Goal: Task Accomplishment & Management: Manage account settings

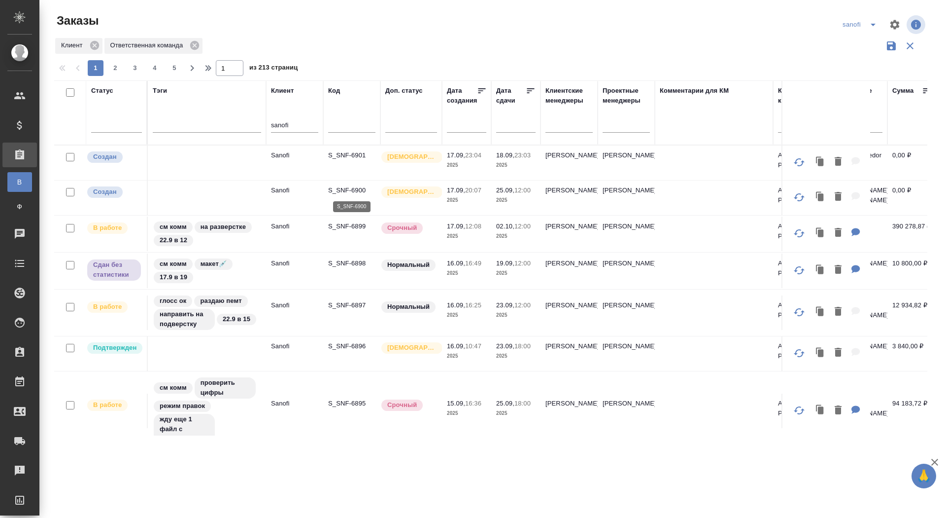
click at [346, 190] on p "S_SNF-6900" at bounding box center [351, 190] width 47 height 10
click at [348, 158] on p "S_SNF-6901" at bounding box center [351, 155] width 47 height 10
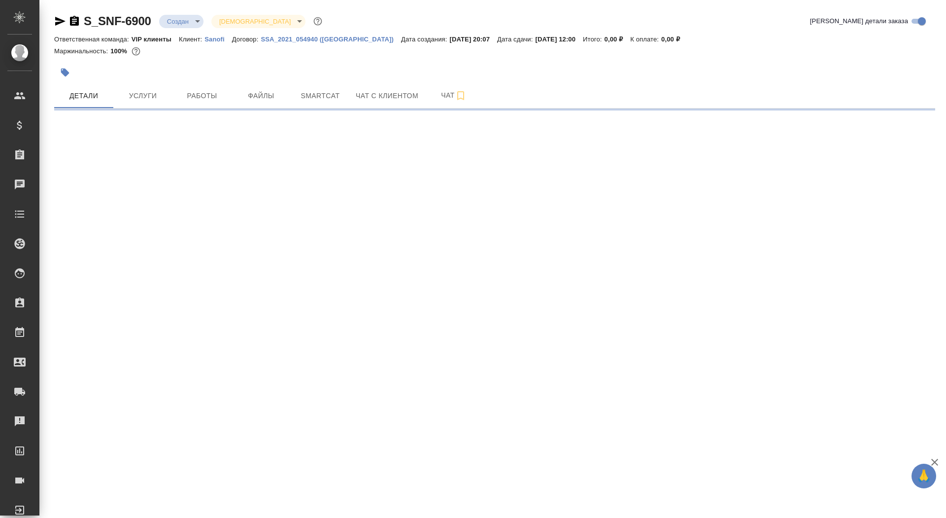
select select "RU"
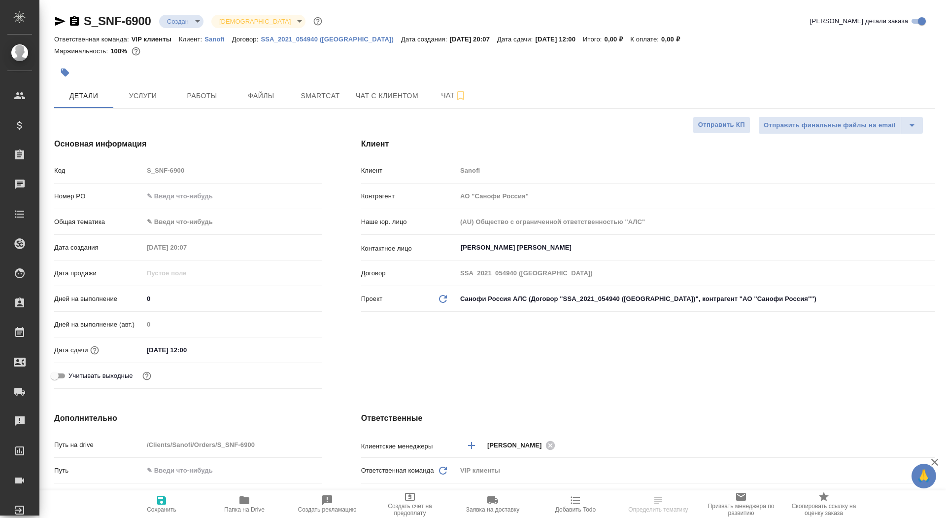
type textarea "x"
type input "Сайдашева Диляра"
type input "Комаров Роман"
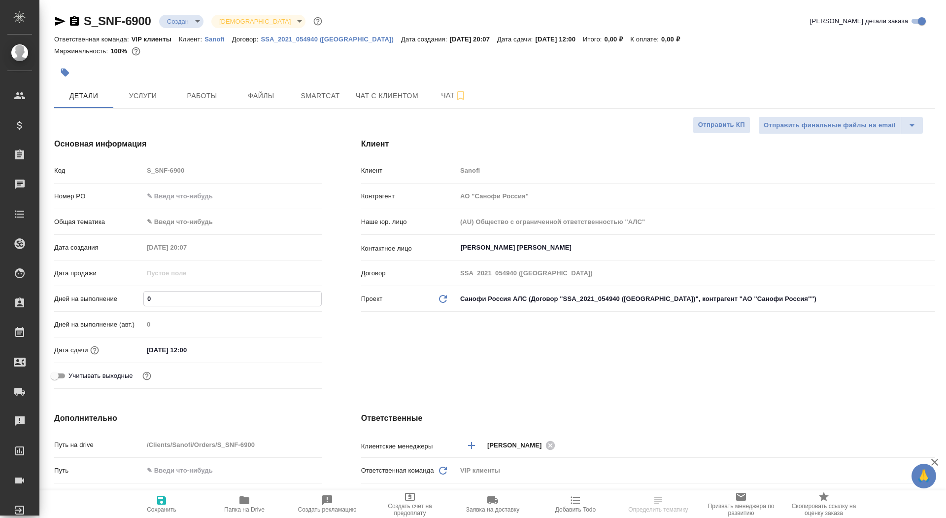
drag, startPoint x: 165, startPoint y: 295, endPoint x: 128, endPoint y: 292, distance: 36.6
click at [128, 293] on div "Дней на выполнение 0" at bounding box center [188, 298] width 268 height 17
type input "7"
type textarea "x"
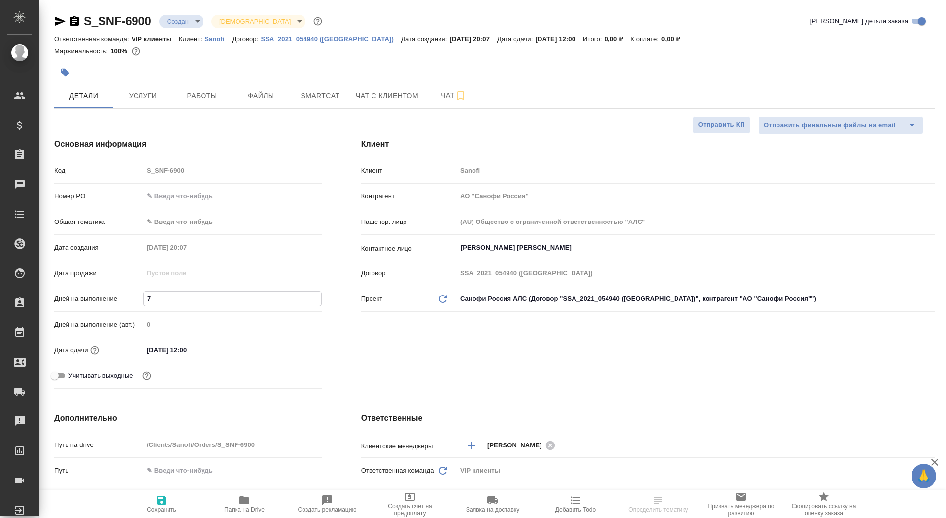
type textarea "x"
type input "7"
click at [170, 508] on span "Сохранить" at bounding box center [162, 509] width 30 height 7
type textarea "x"
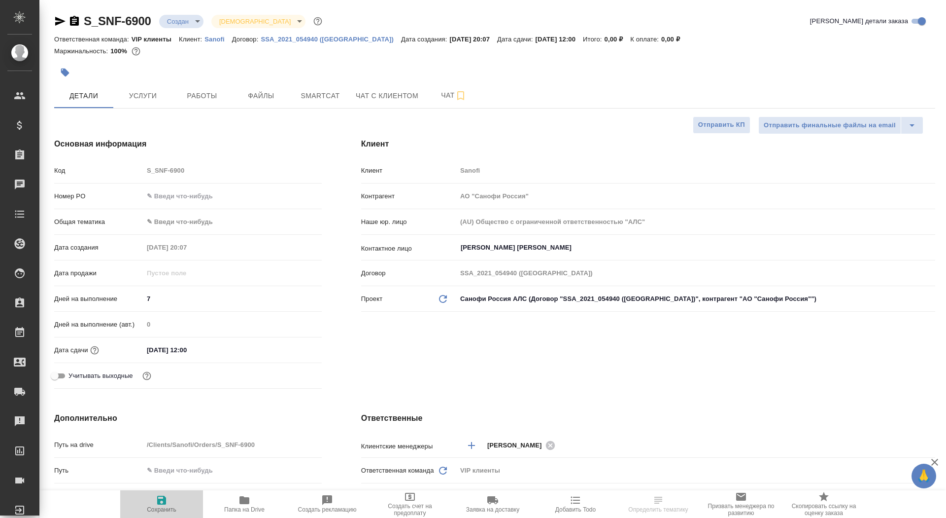
type textarea "x"
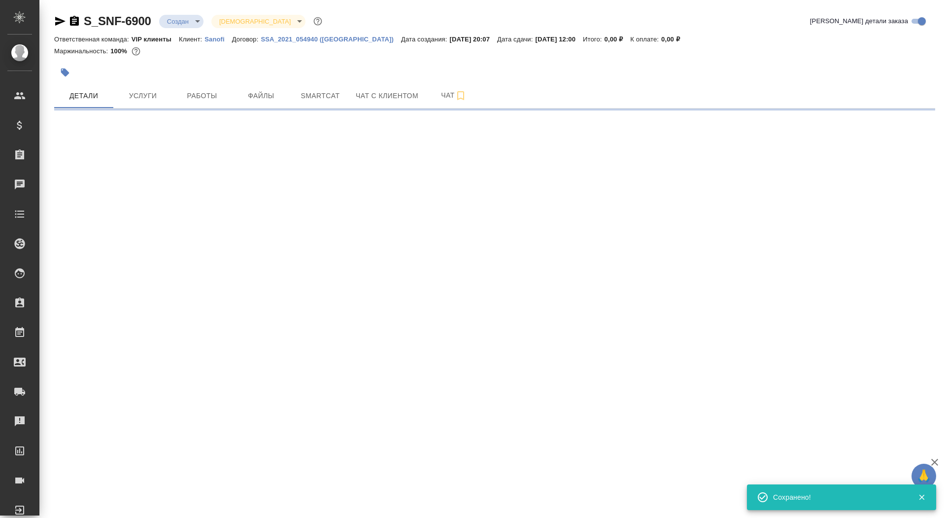
select select "RU"
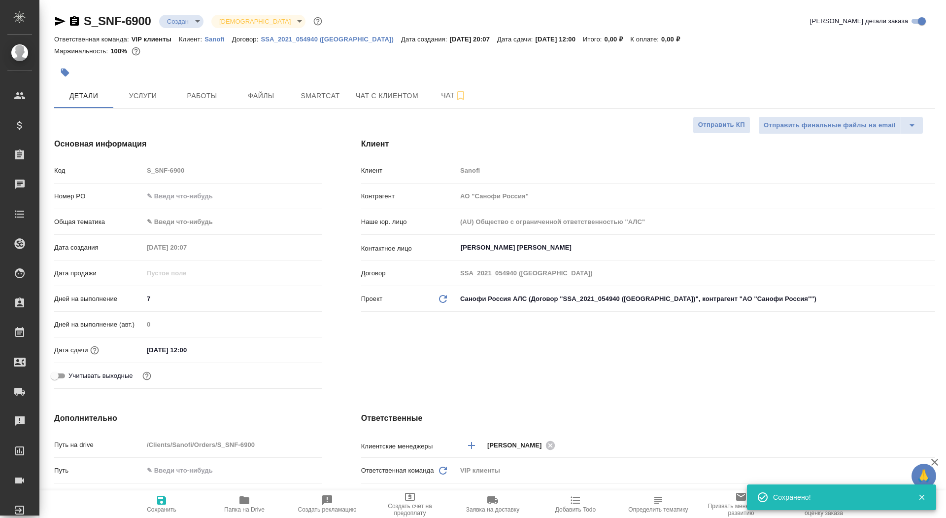
type textarea "x"
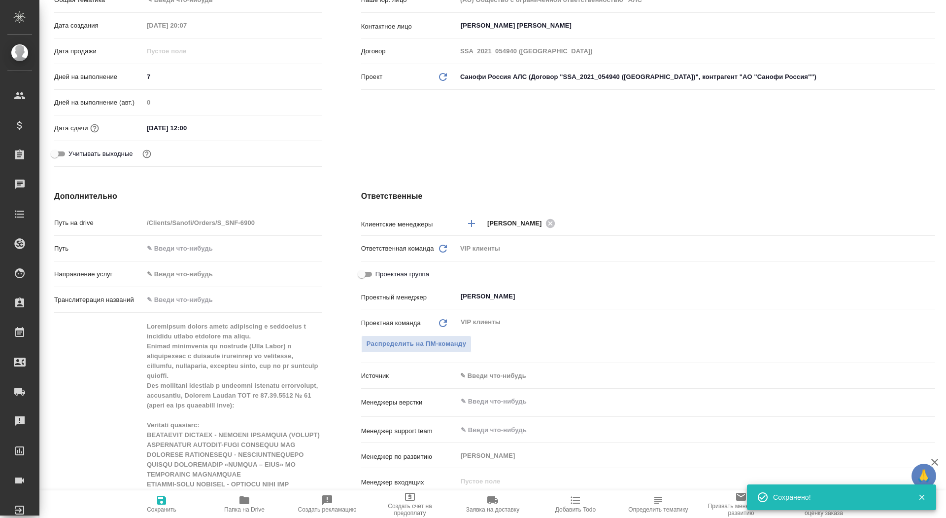
scroll to position [306, 0]
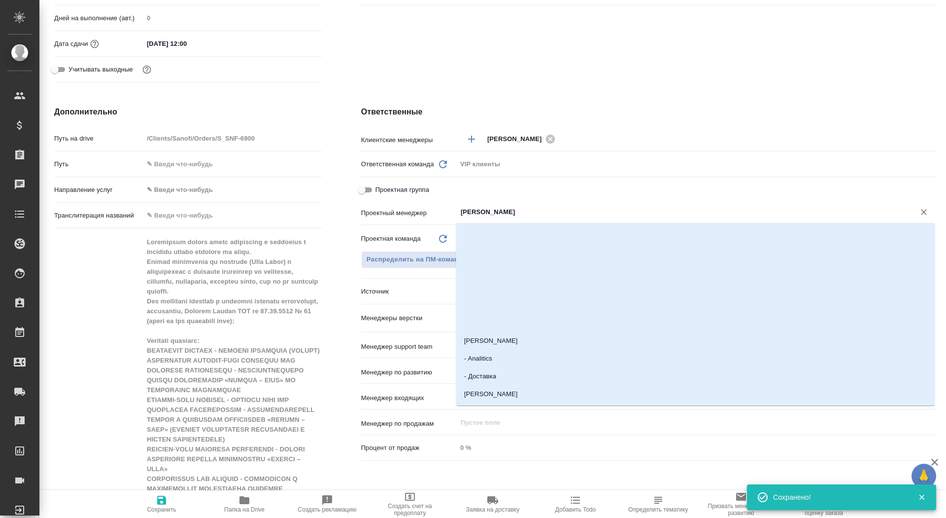
click at [504, 211] on input "Сайдашева Диляра" at bounding box center [680, 212] width 440 height 12
type input "горшко"
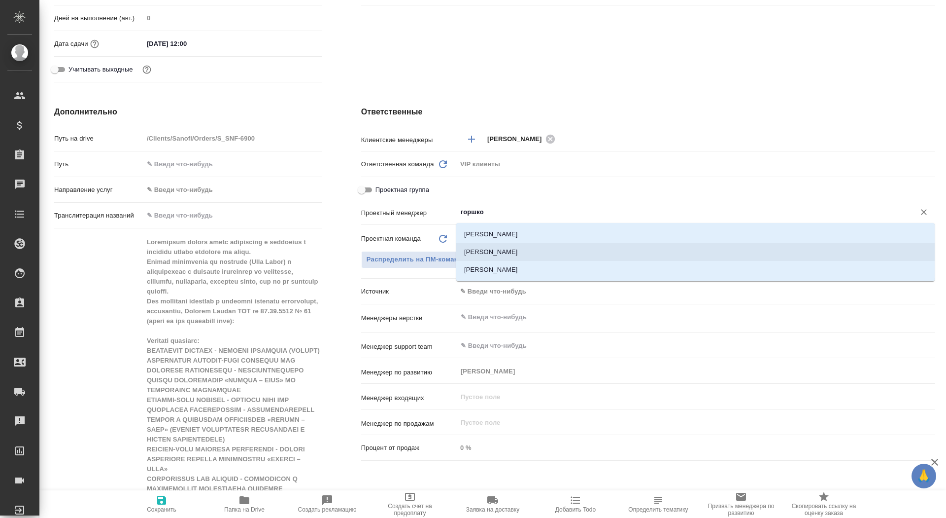
click at [541, 251] on li "Горшкова Валентина" at bounding box center [695, 252] width 479 height 18
type textarea "x"
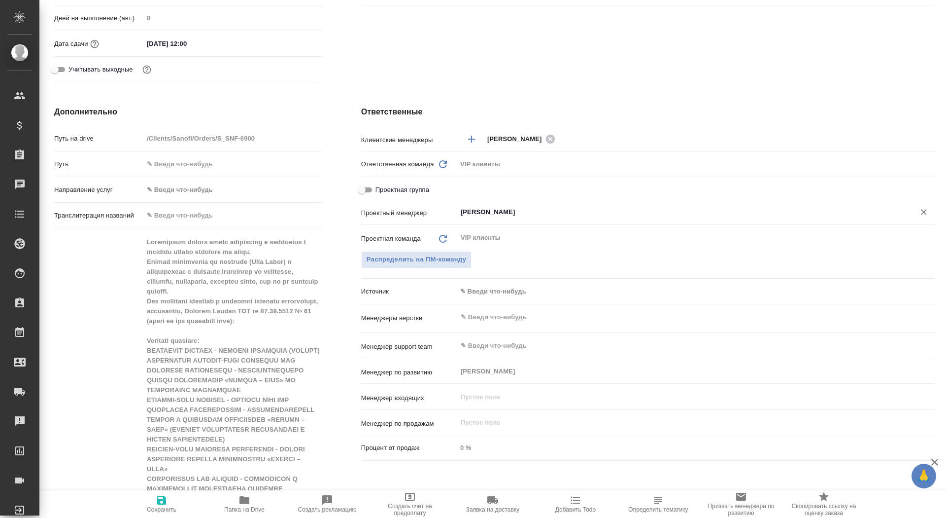
type input "Горшкова Валентина"
click at [169, 514] on button "Сохранить" at bounding box center [161, 504] width 83 height 28
type textarea "x"
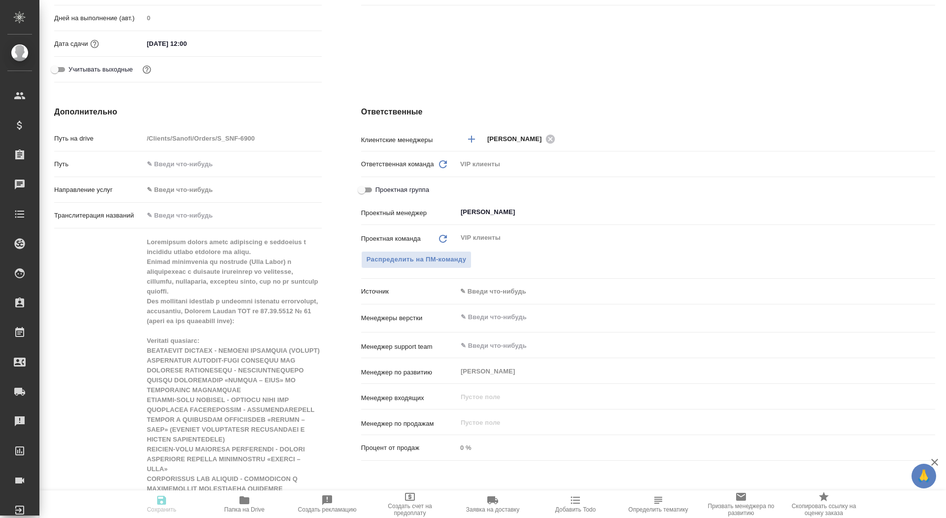
type textarea "x"
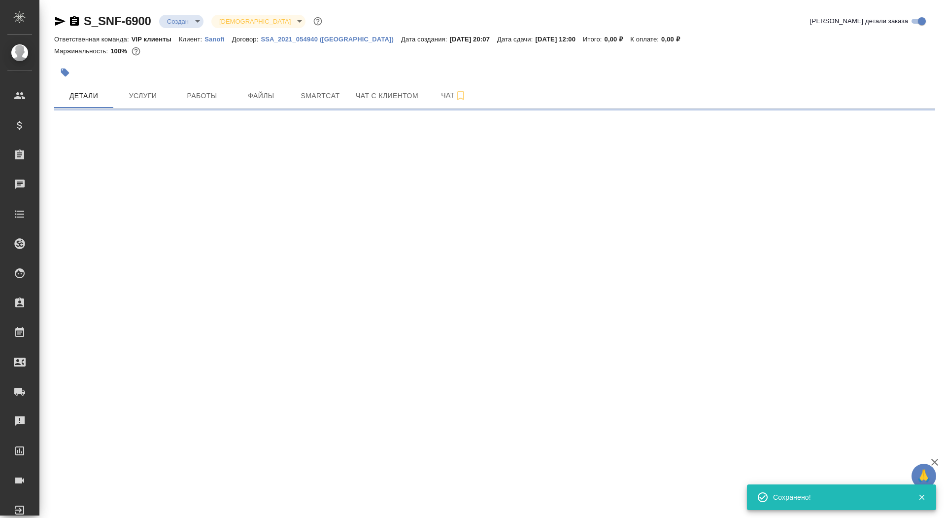
scroll to position [0, 0]
select select "RU"
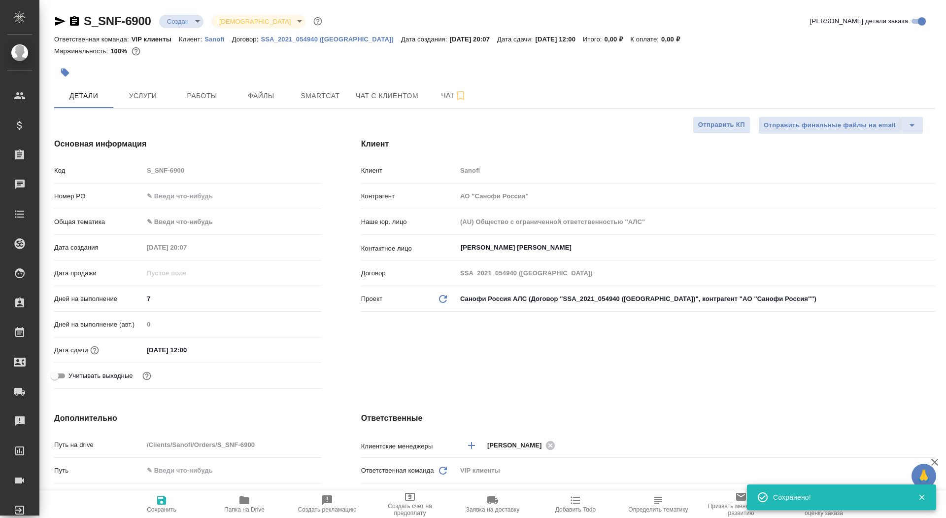
type textarea "x"
click at [151, 510] on span "Сохранить" at bounding box center [162, 509] width 30 height 7
type textarea "x"
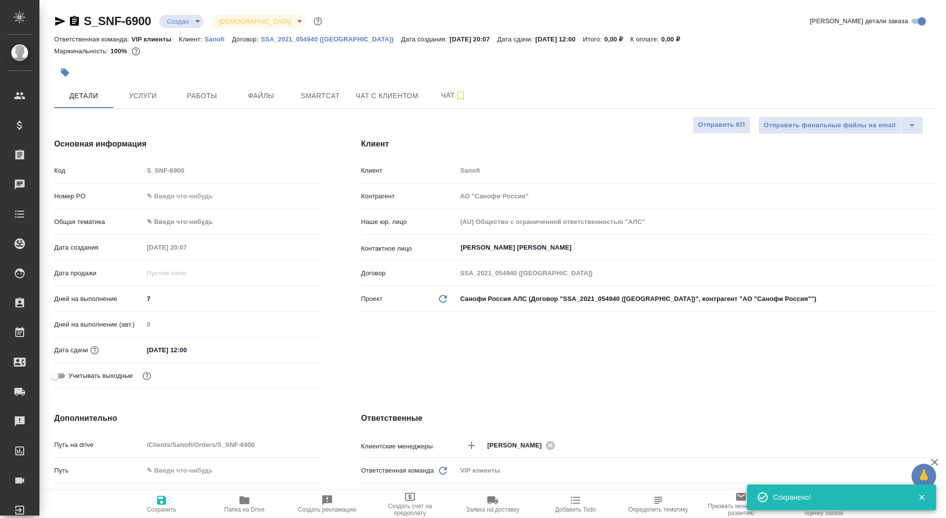
type textarea "x"
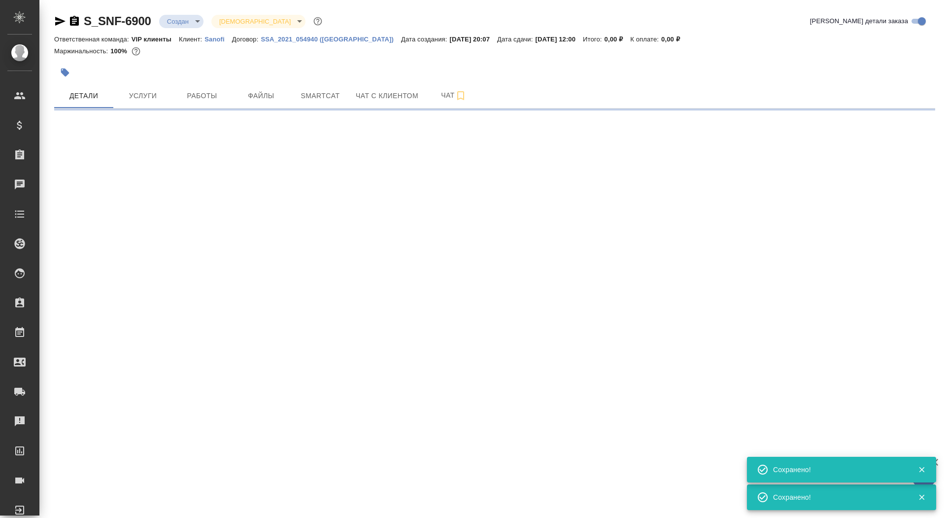
select select "RU"
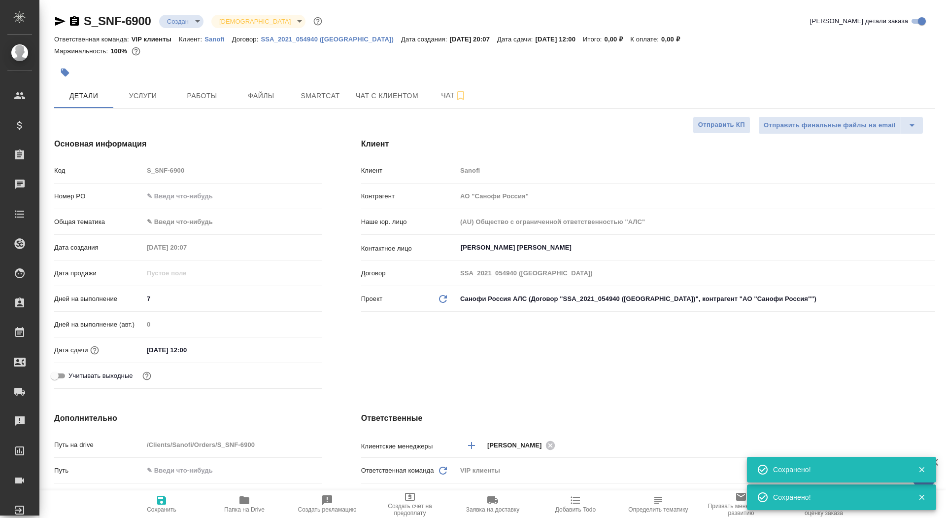
type textarea "x"
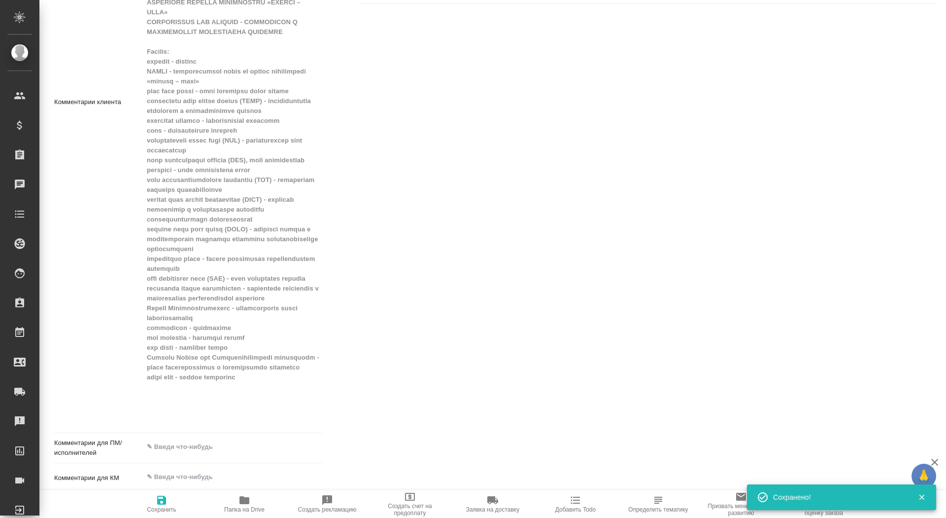
scroll to position [782, 0]
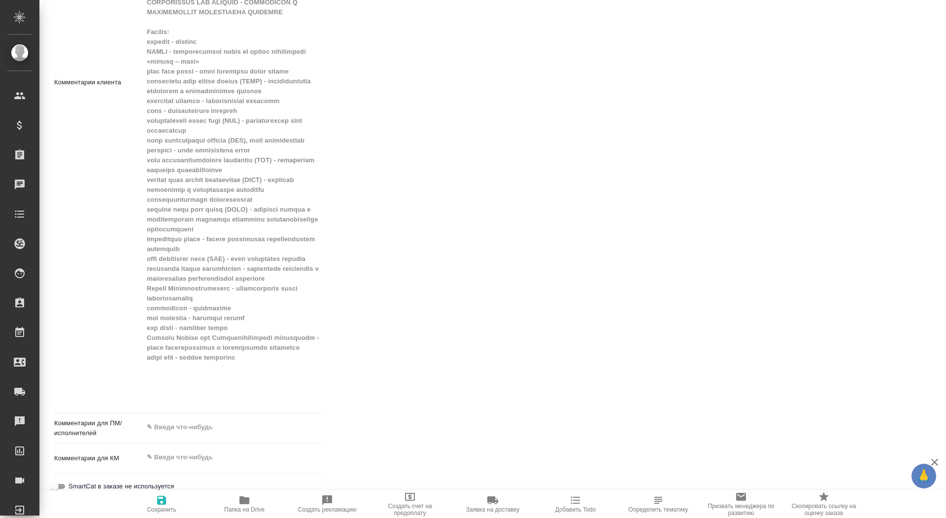
type textarea "x"
click at [198, 424] on textarea at bounding box center [232, 426] width 178 height 17
paste textarea "Выделенный жёлтым текст переводить и оставлять в итоговой версии перевода не ну…"
type textarea "x"
type textarea "Выделенный жёлтым текст переводить и оставлять в итоговой версии перевода не ну…"
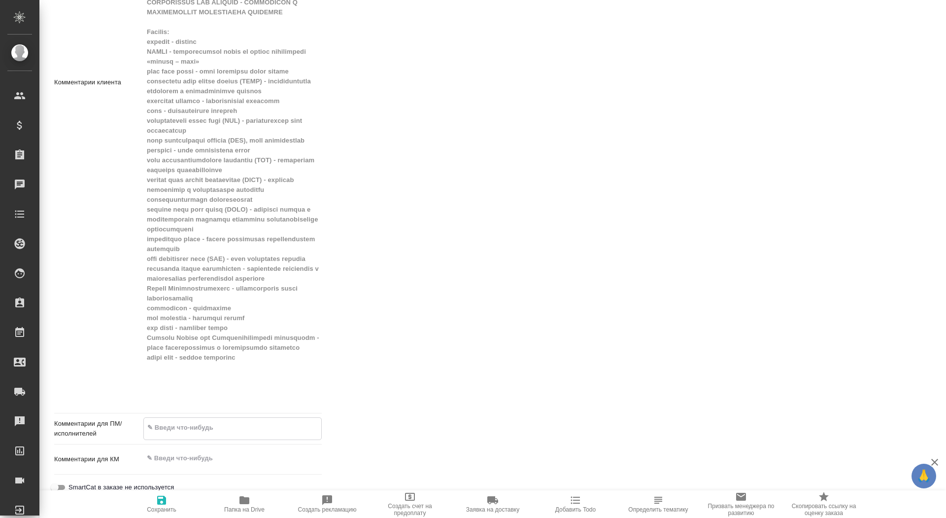
type textarea "x"
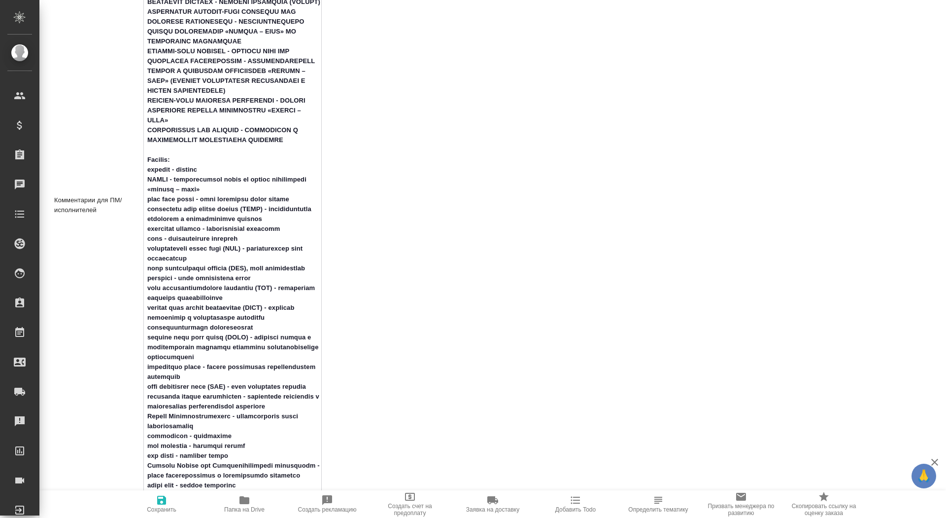
type textarea "Выделенный жёлтым текст переводить и оставлять в итоговой версии перевода не ну…"
type textarea "x"
click at [159, 506] on span "Сохранить" at bounding box center [162, 509] width 30 height 7
type textarea "x"
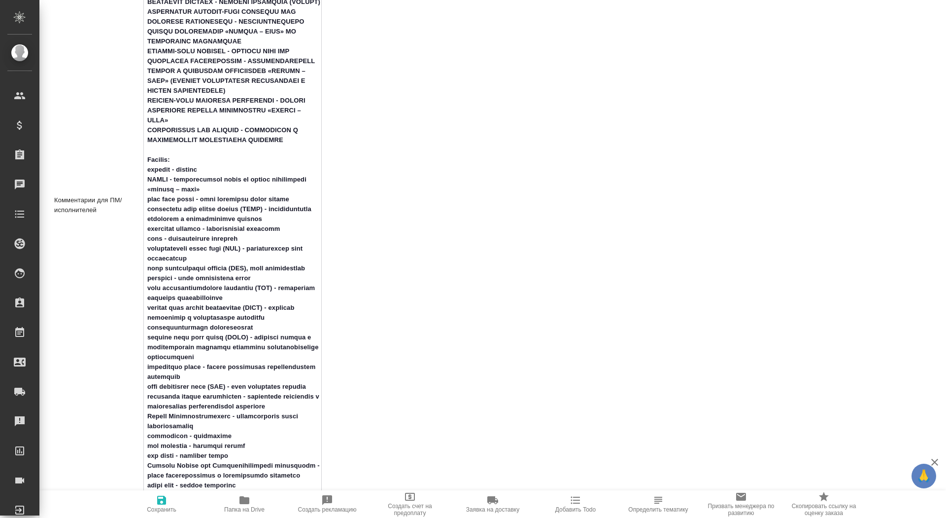
type textarea "x"
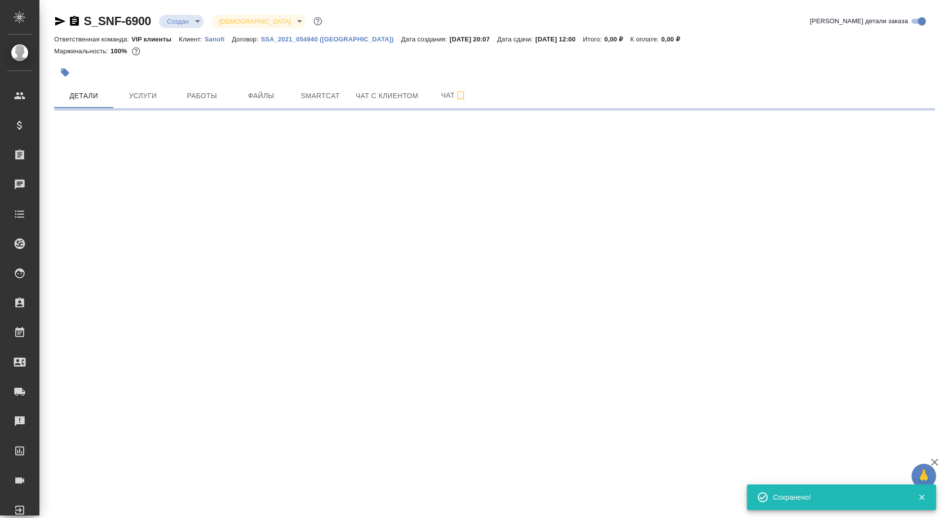
scroll to position [0, 0]
select select "RU"
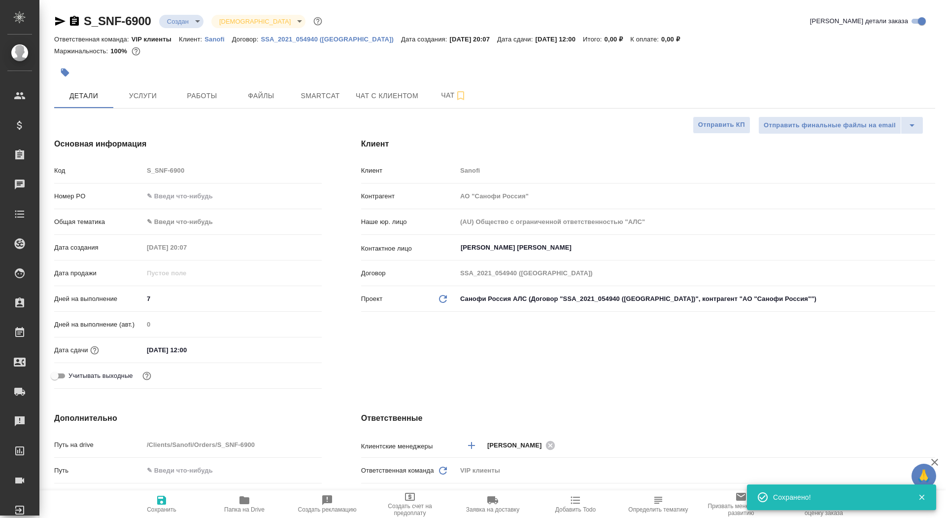
type textarea "x"
click at [157, 511] on span "Сохранить" at bounding box center [162, 509] width 30 height 7
type textarea "x"
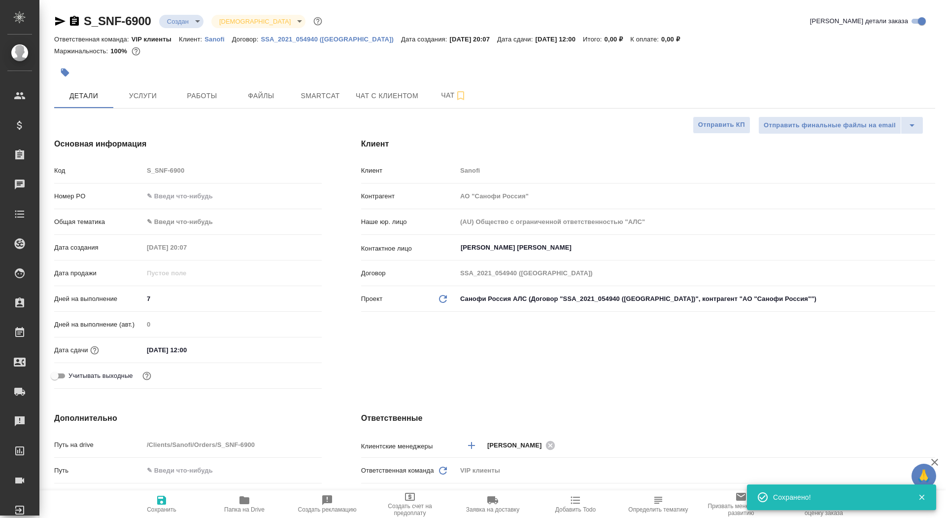
type textarea "x"
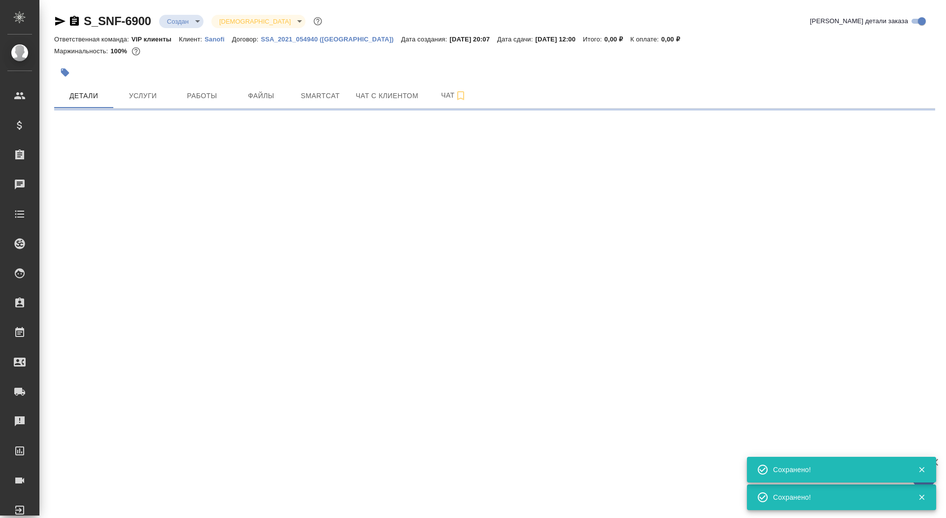
select select "RU"
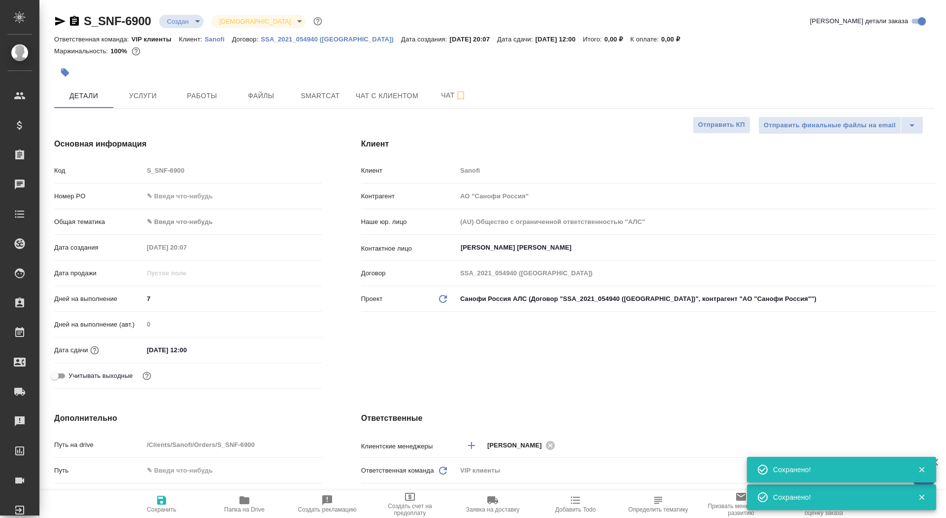
type textarea "x"
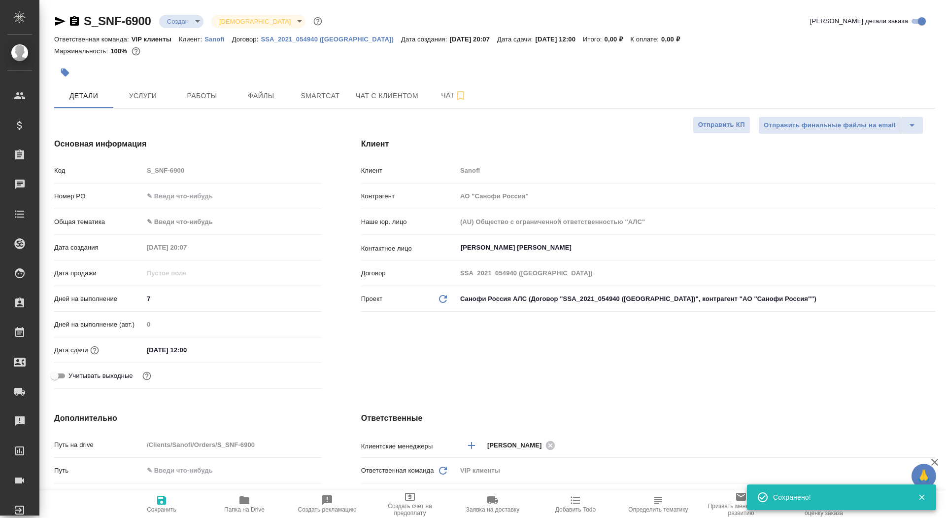
click at [66, 69] on icon "button" at bounding box center [65, 73] width 10 height 10
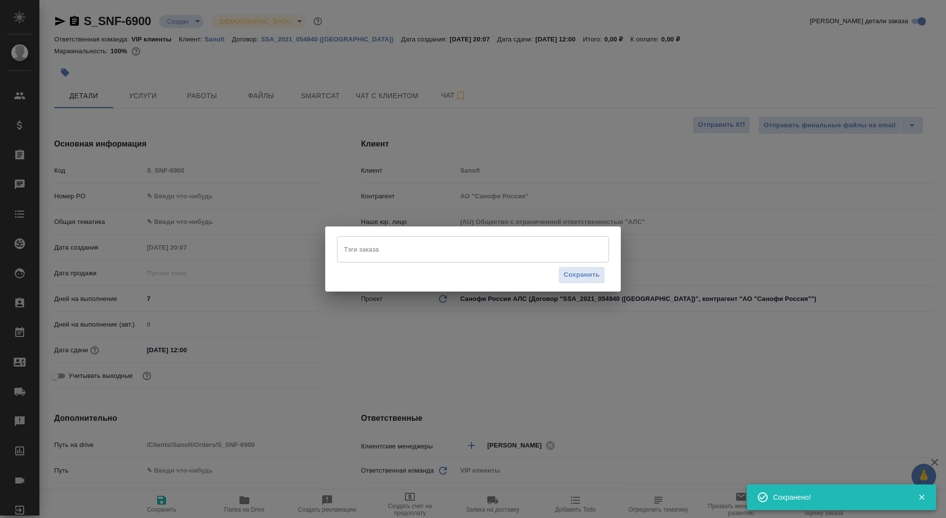
click at [398, 263] on div "Сохранить" at bounding box center [473, 274] width 272 height 25
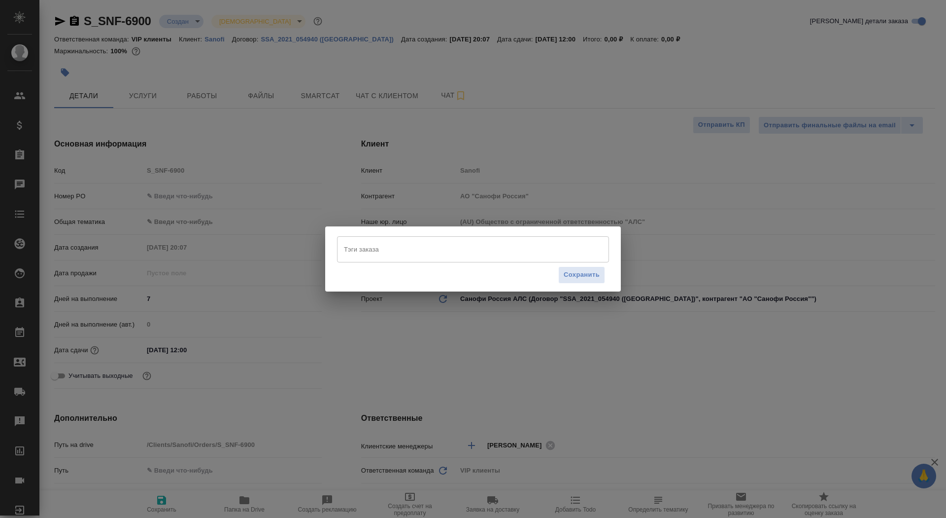
click at [390, 257] on div "Тэги заказа" at bounding box center [473, 249] width 272 height 26
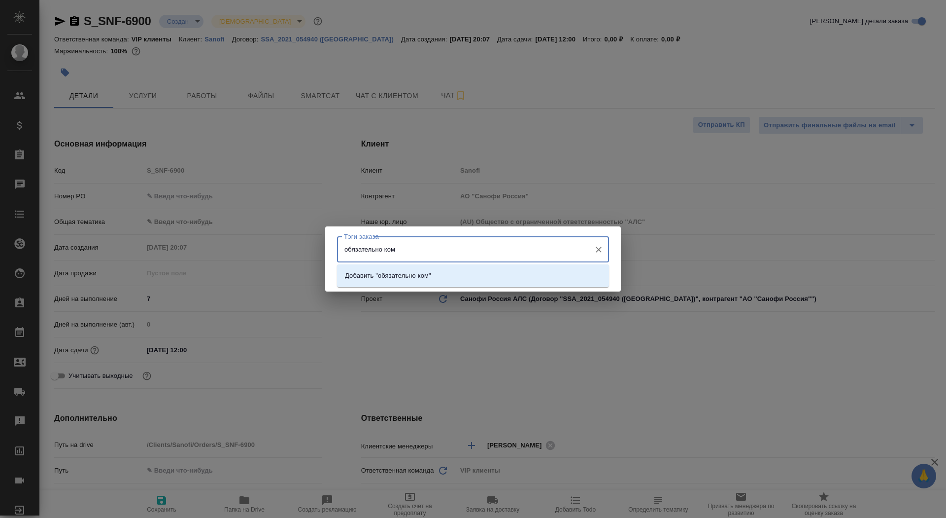
type input "обязательно комм"
click at [397, 274] on p "Добавить "обязательно комм"" at bounding box center [390, 276] width 91 height 10
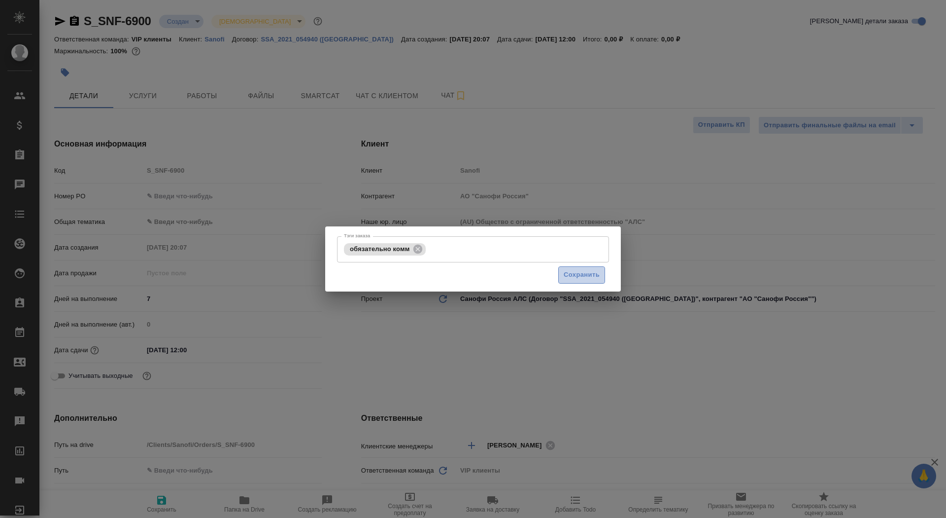
click at [587, 273] on span "Сохранить" at bounding box center [582, 274] width 36 height 11
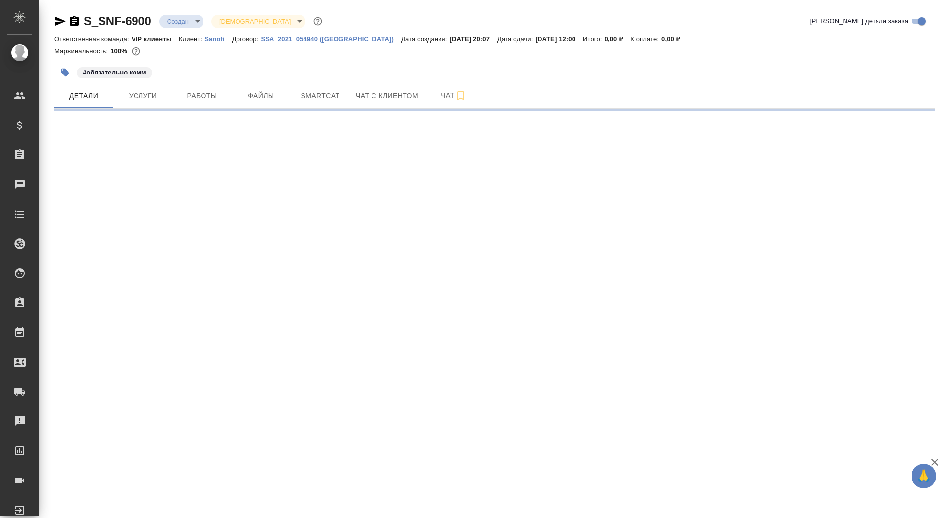
select select "RU"
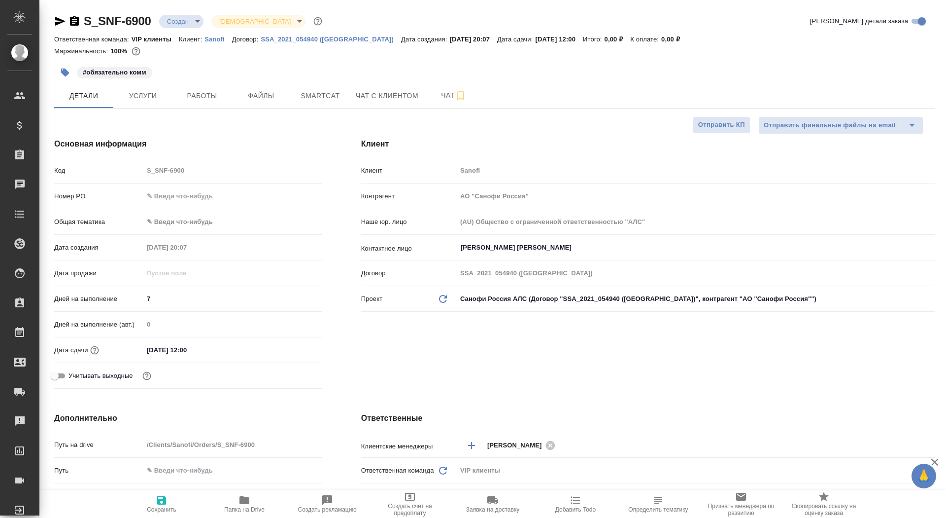
type textarea "x"
click at [246, 500] on icon "button" at bounding box center [245, 500] width 10 height 8
type textarea "x"
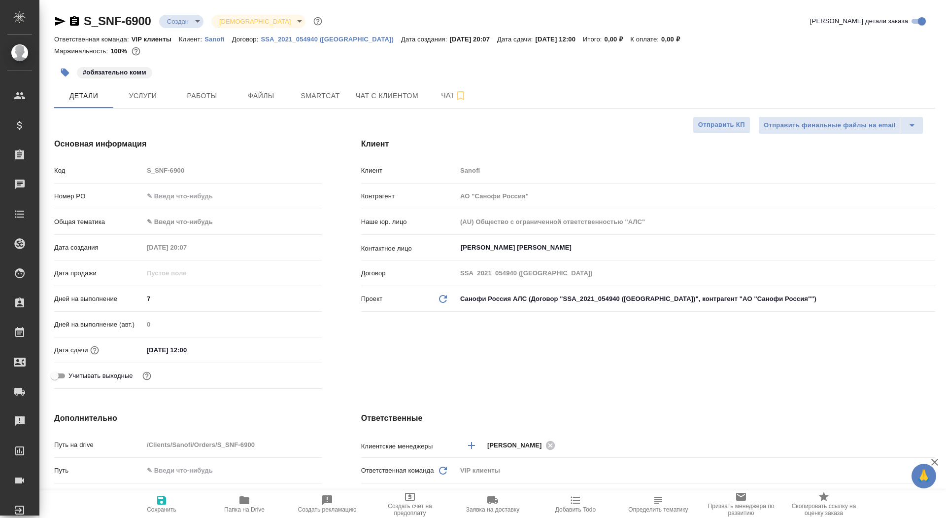
type textarea "x"
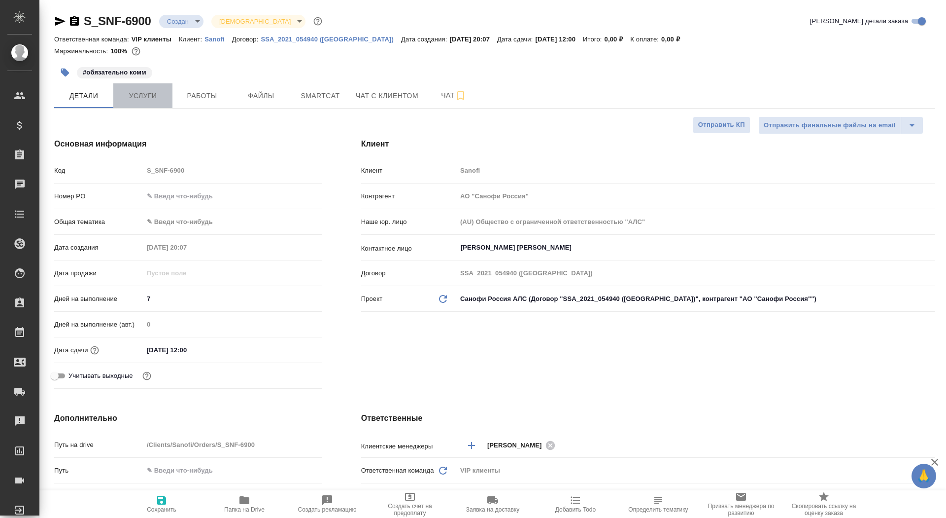
click at [139, 101] on span "Услуги" at bounding box center [142, 96] width 47 height 12
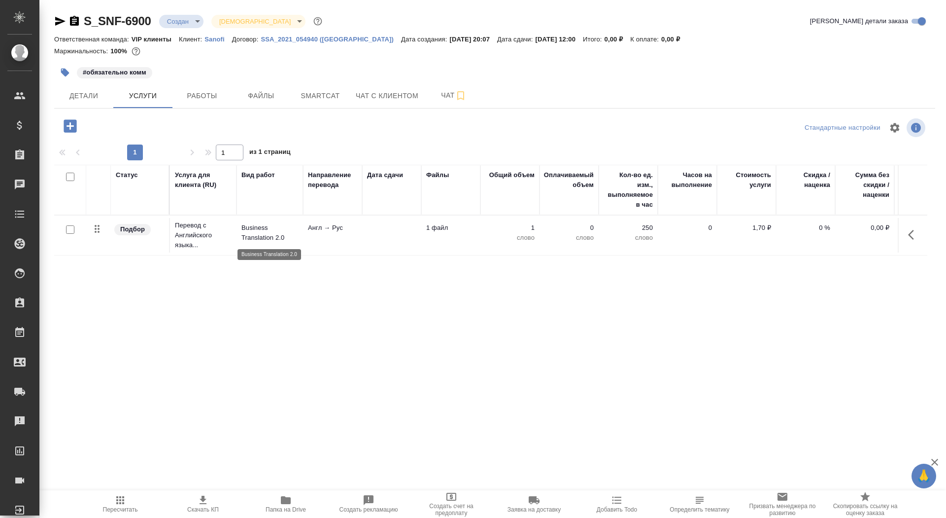
click at [285, 229] on p "Business Translation 2.0" at bounding box center [270, 233] width 57 height 20
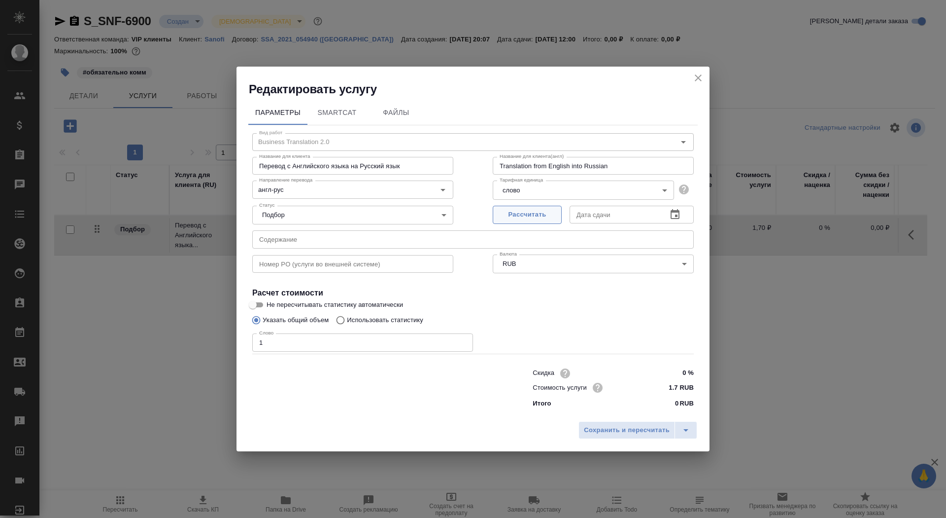
click at [503, 222] on button "Рассчитать" at bounding box center [527, 215] width 69 height 18
type input "25.09.2025 12:00"
click at [255, 309] on input "Не пересчитывать статистику автоматически" at bounding box center [252, 305] width 35 height 12
checkbox input "true"
click at [621, 428] on span "Сохранить и пересчитать" at bounding box center [627, 429] width 86 height 11
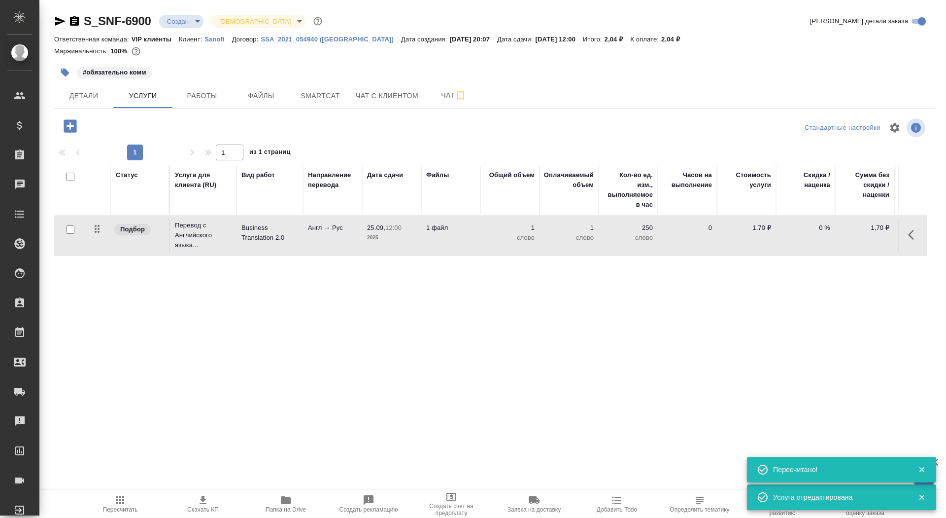
click at [69, 228] on input "checkbox" at bounding box center [70, 229] width 8 height 8
checkbox input "true"
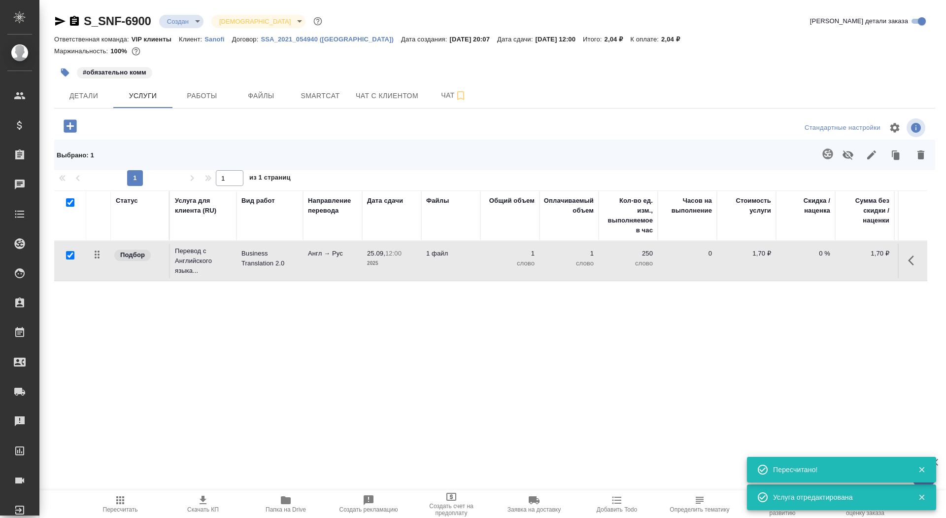
click at [821, 150] on button "button" at bounding box center [828, 154] width 24 height 24
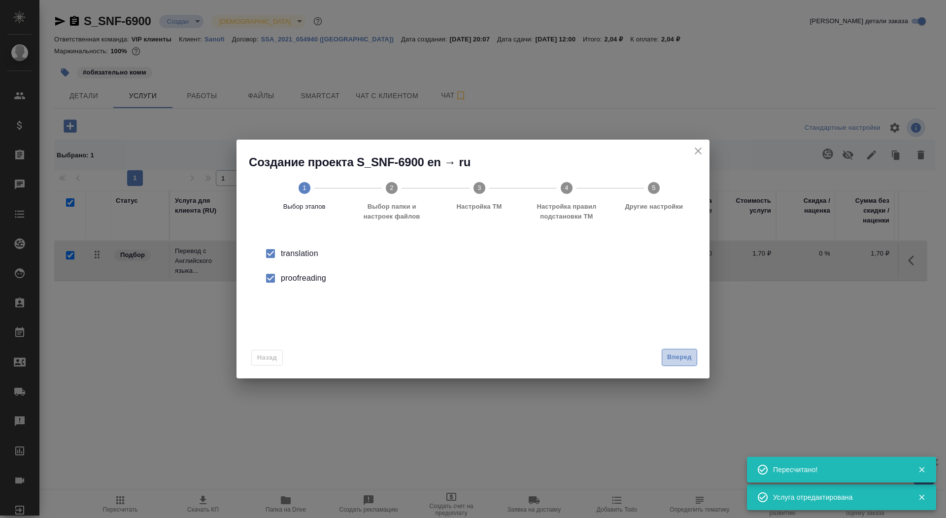
click at [680, 355] on span "Вперед" at bounding box center [679, 356] width 25 height 11
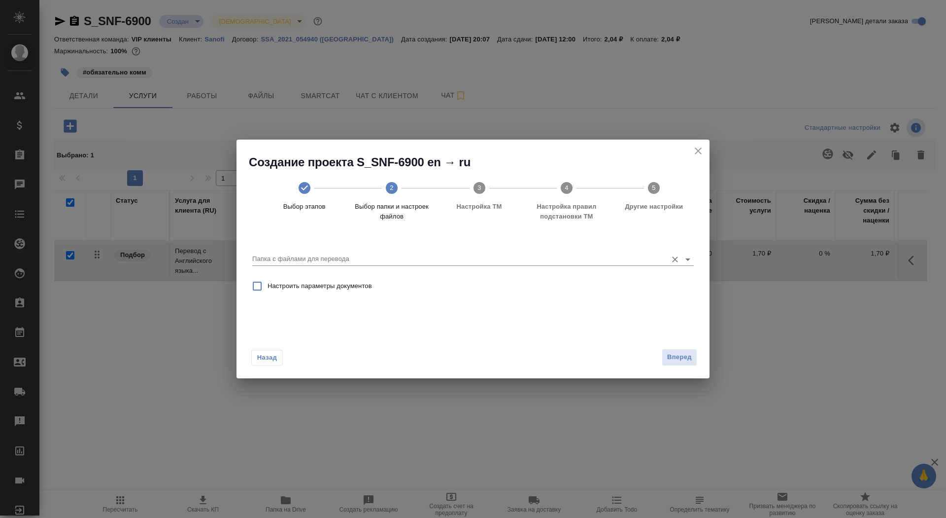
click at [429, 255] on input "Папка с файлами для перевода" at bounding box center [457, 259] width 410 height 12
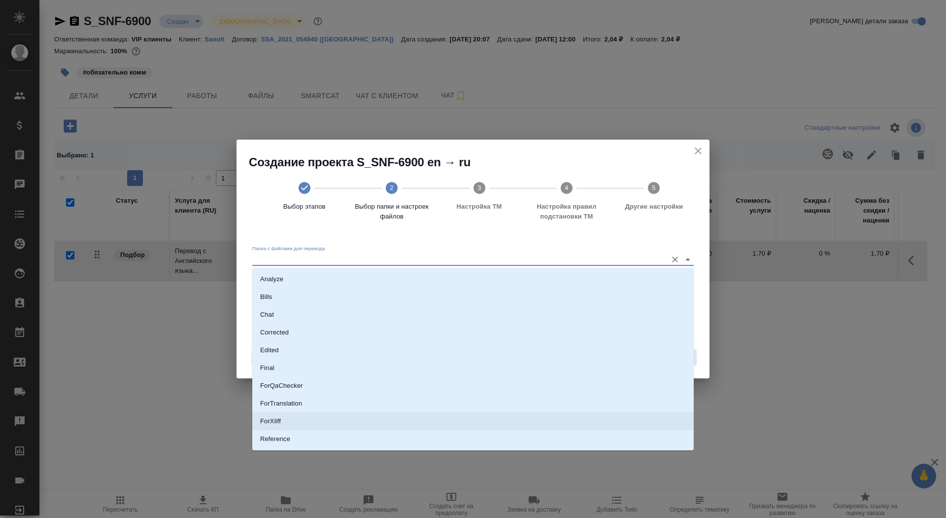
scroll to position [16, 0]
click at [411, 434] on li "Source" at bounding box center [473, 440] width 442 height 18
type input "Source"
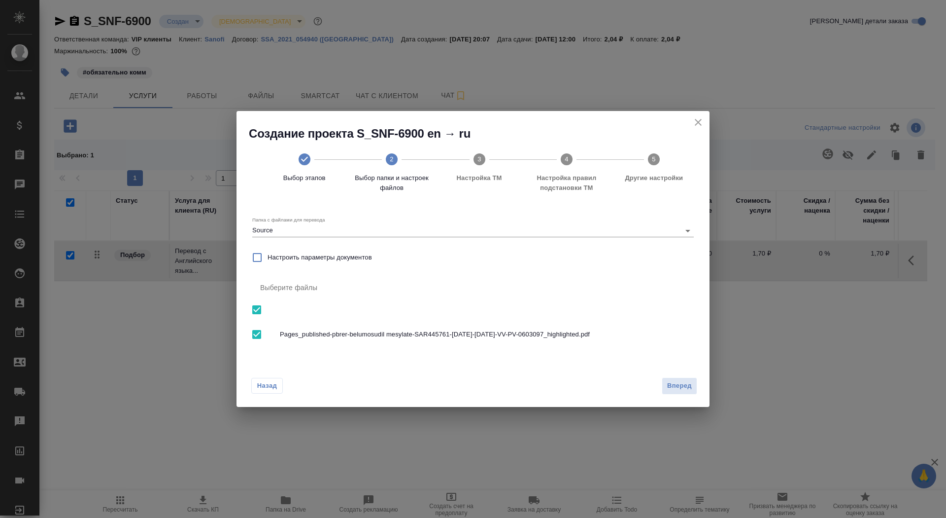
click at [692, 373] on div "Назад Вперед" at bounding box center [473, 383] width 473 height 46
click at [682, 387] on span "Вперед" at bounding box center [679, 385] width 25 height 11
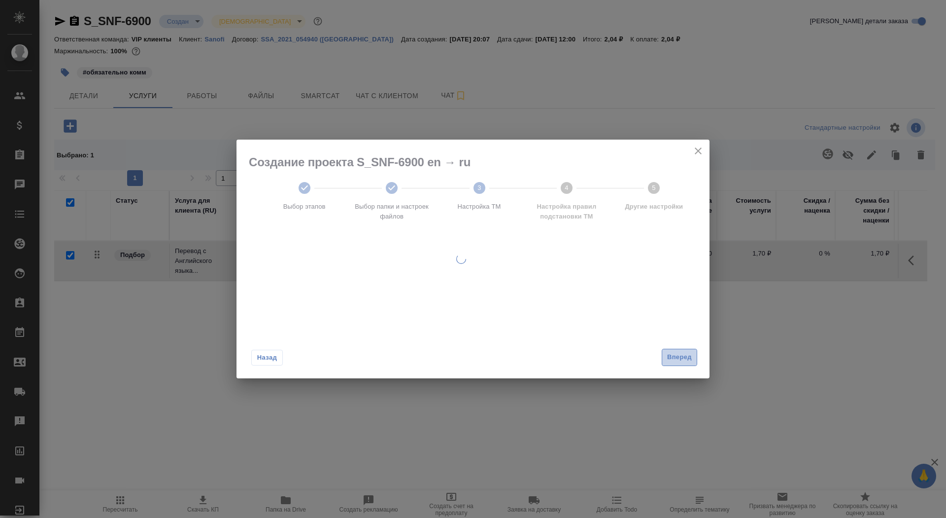
click at [678, 365] on button "Вперед" at bounding box center [679, 356] width 35 height 17
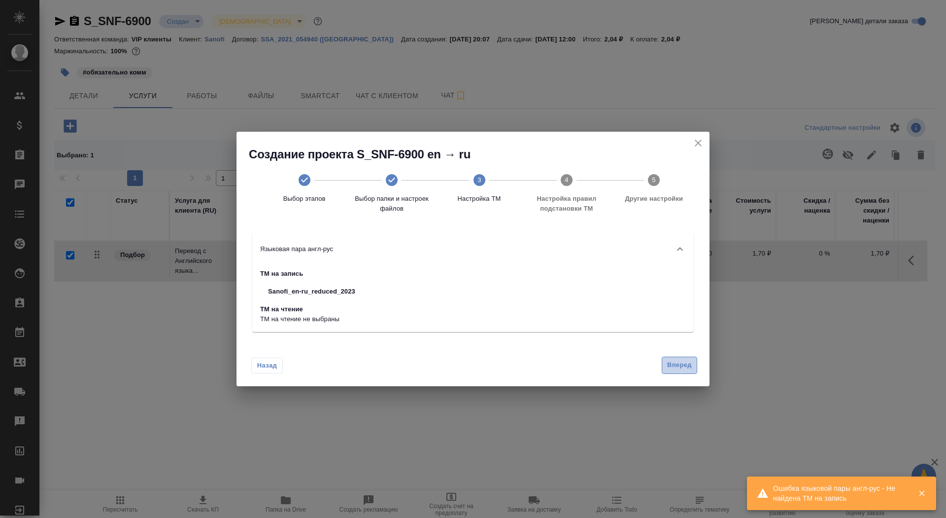
click at [676, 362] on span "Вперед" at bounding box center [679, 364] width 25 height 11
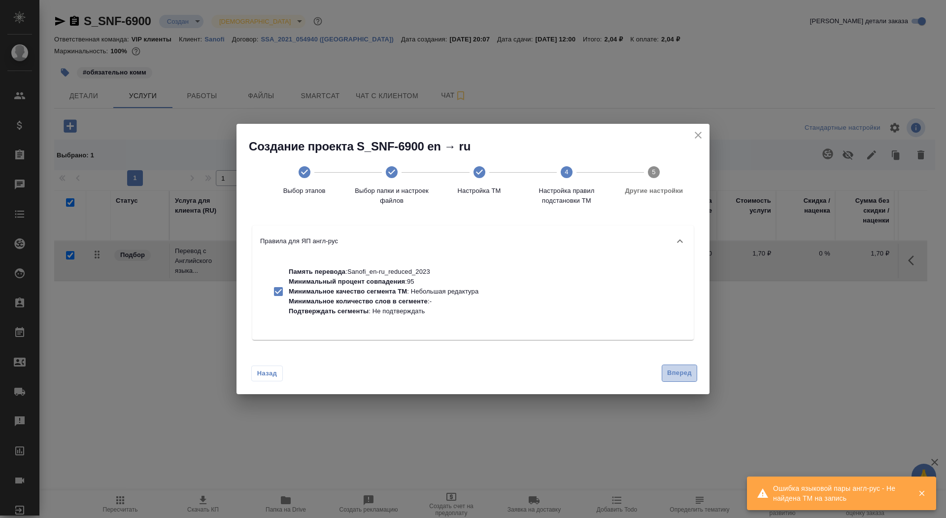
click at [677, 372] on span "Вперед" at bounding box center [679, 372] width 25 height 11
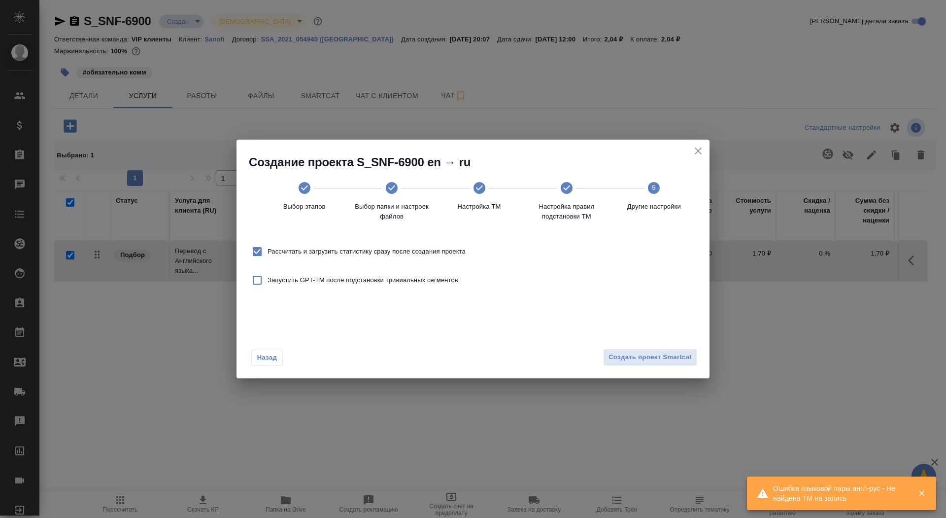
click at [674, 366] on div "Назад Создать проект Smartcat" at bounding box center [473, 355] width 473 height 46
click at [667, 357] on span "Создать проект Smartcat" at bounding box center [650, 356] width 83 height 11
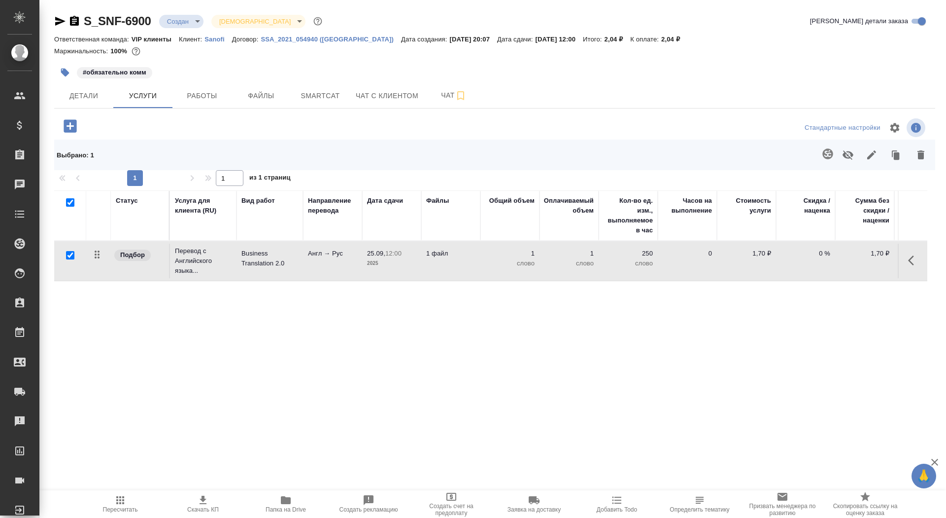
click at [79, 129] on button "button" at bounding box center [70, 126] width 27 height 20
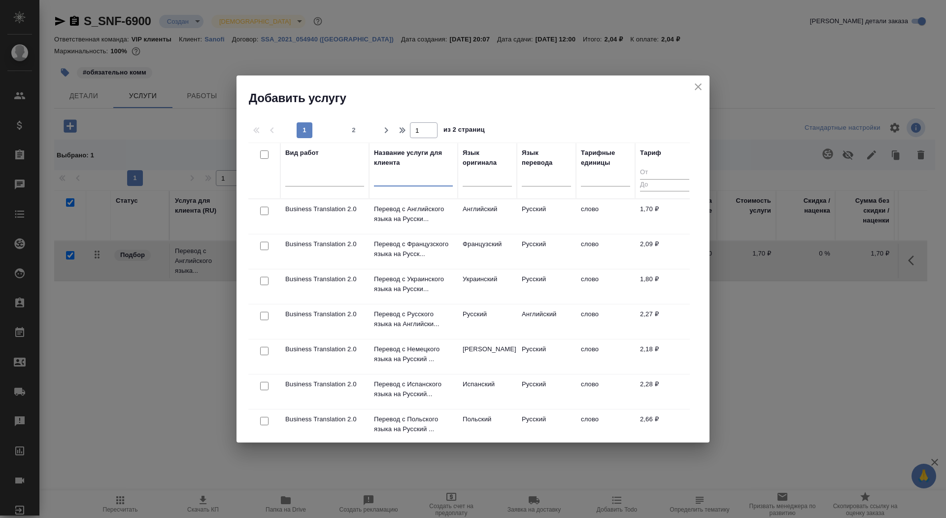
click at [388, 185] on input "text" at bounding box center [413, 180] width 79 height 12
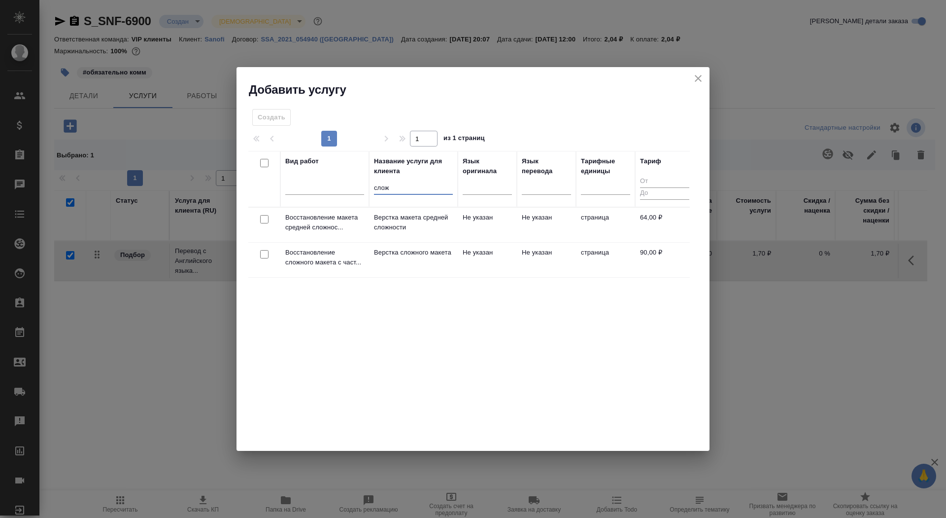
type input "слож"
click at [386, 257] on p "Верстка сложного макета" at bounding box center [413, 252] width 79 height 10
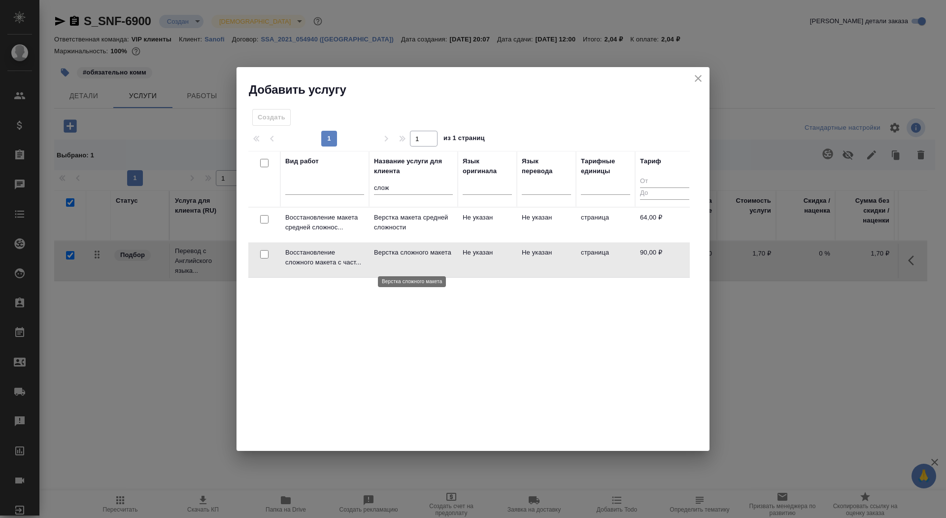
click at [386, 257] on p "Верстка сложного макета" at bounding box center [413, 252] width 79 height 10
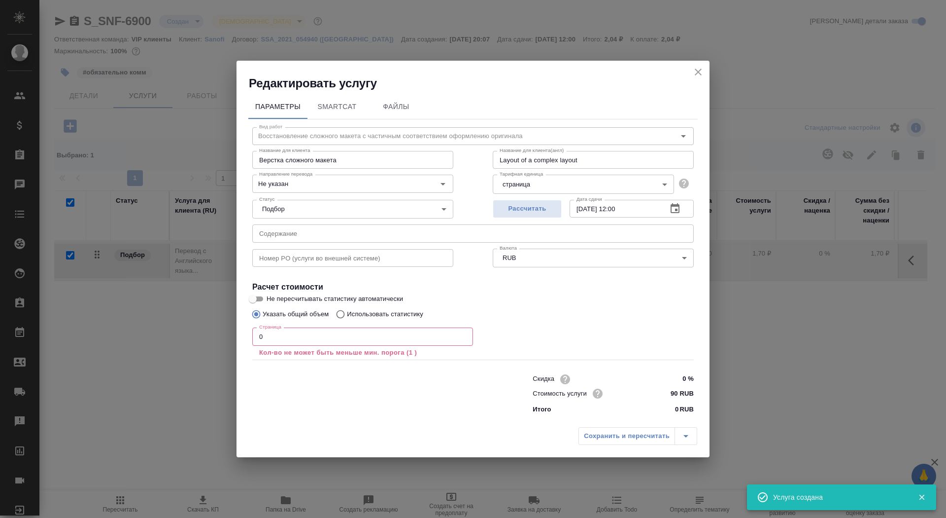
click at [302, 347] on p "Кол-во не может быть меньше мин. порога (1 )" at bounding box center [362, 352] width 207 height 10
checkbox input "false"
click at [301, 337] on input "0" at bounding box center [362, 336] width 221 height 18
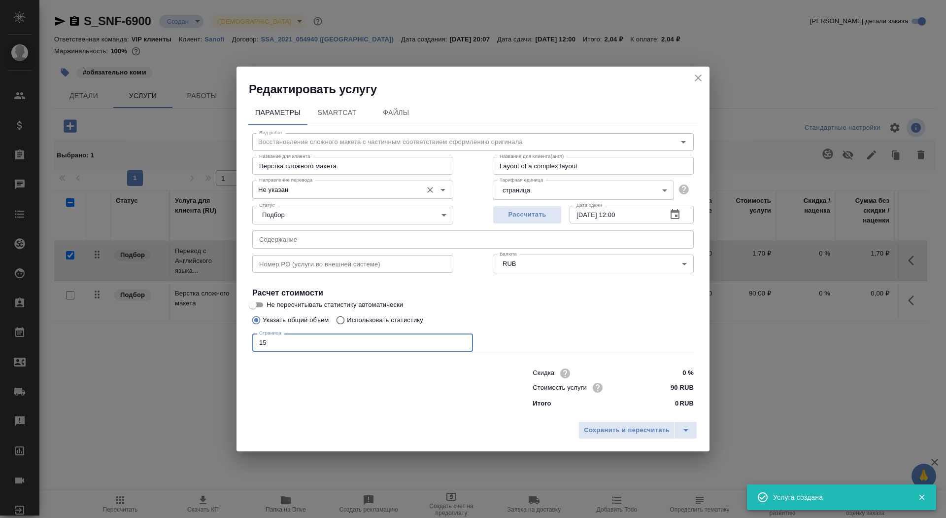
type input "15"
click at [308, 190] on input "Не указан" at bounding box center [336, 189] width 162 height 12
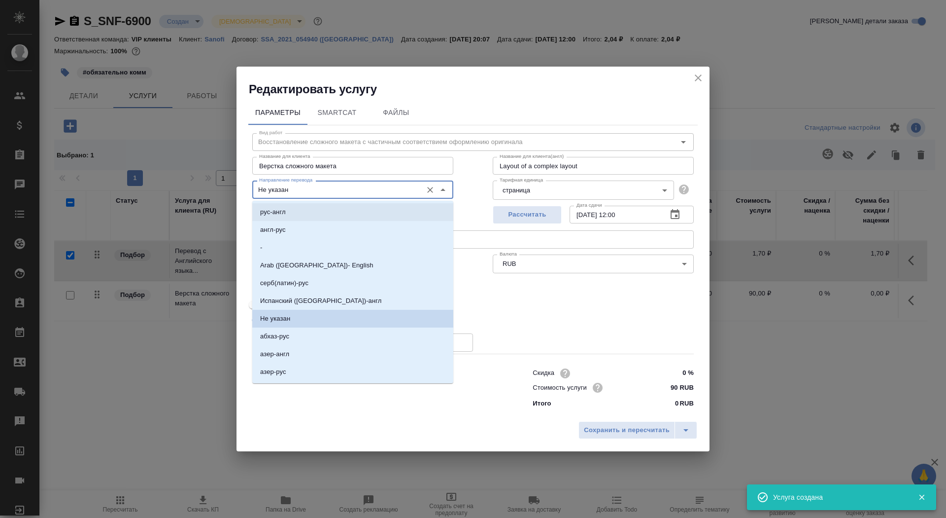
click at [308, 210] on li "рус-англ" at bounding box center [352, 212] width 201 height 18
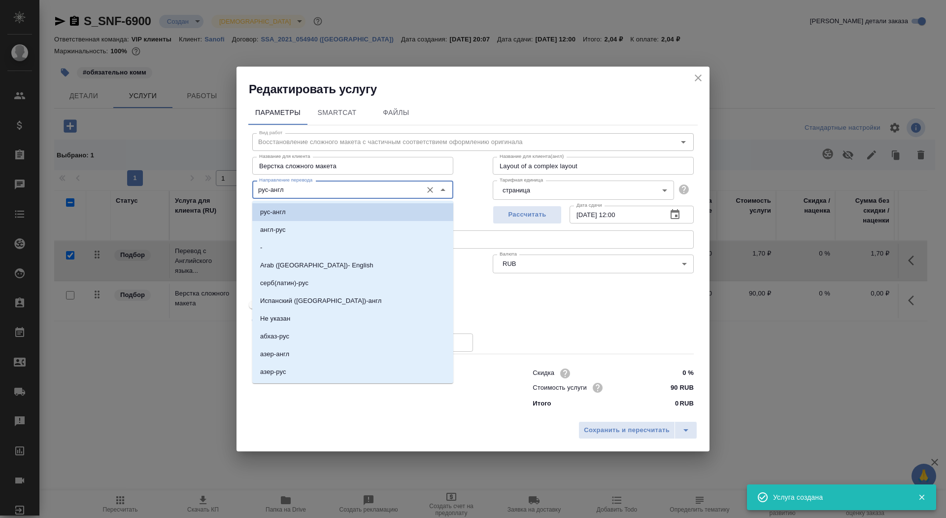
click at [309, 194] on input "рус-англ" at bounding box center [336, 189] width 162 height 12
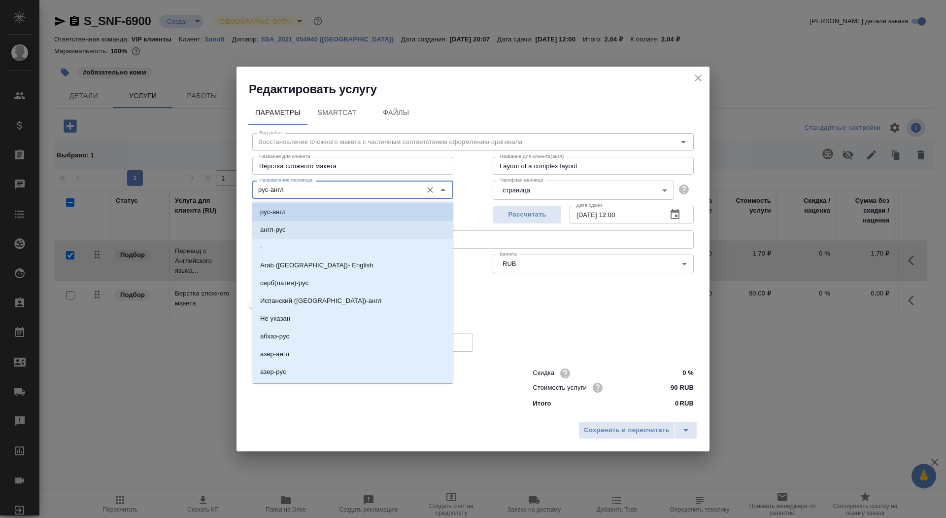
click at [309, 225] on li "англ-рус" at bounding box center [352, 230] width 201 height 18
type input "англ-рус"
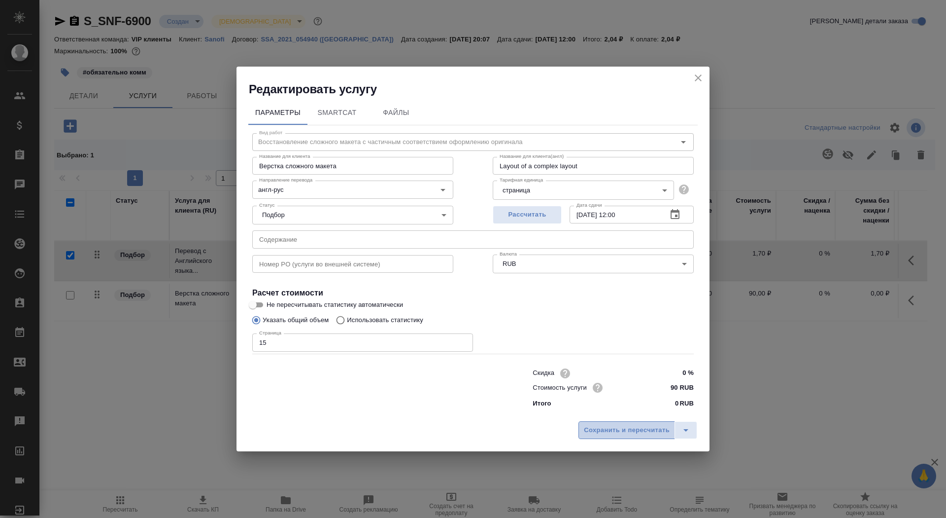
click at [625, 431] on span "Сохранить и пересчитать" at bounding box center [627, 429] width 86 height 11
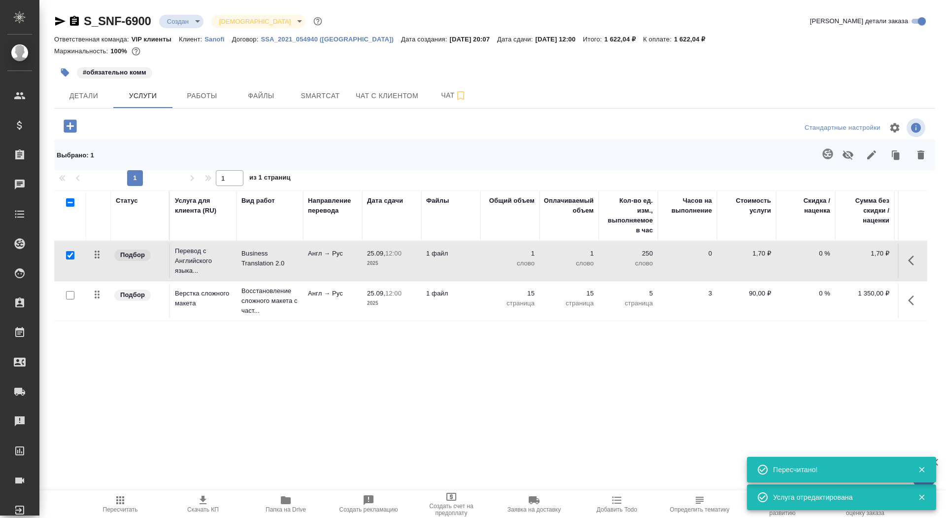
click at [330, 262] on td "Англ → Рус" at bounding box center [332, 260] width 59 height 35
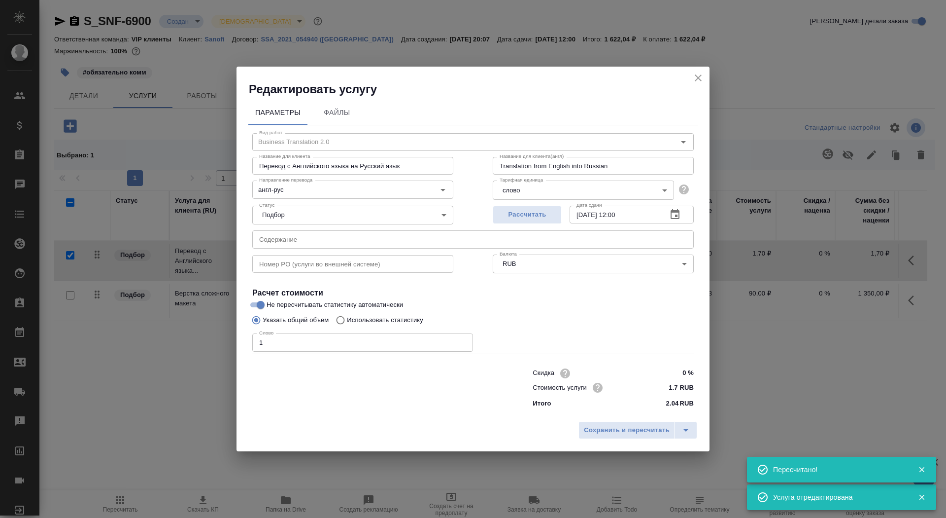
click at [388, 326] on label "Использовать статистику" at bounding box center [377, 320] width 92 height 19
click at [347, 326] on input "Использовать статистику" at bounding box center [339, 320] width 16 height 19
radio input "true"
radio input "false"
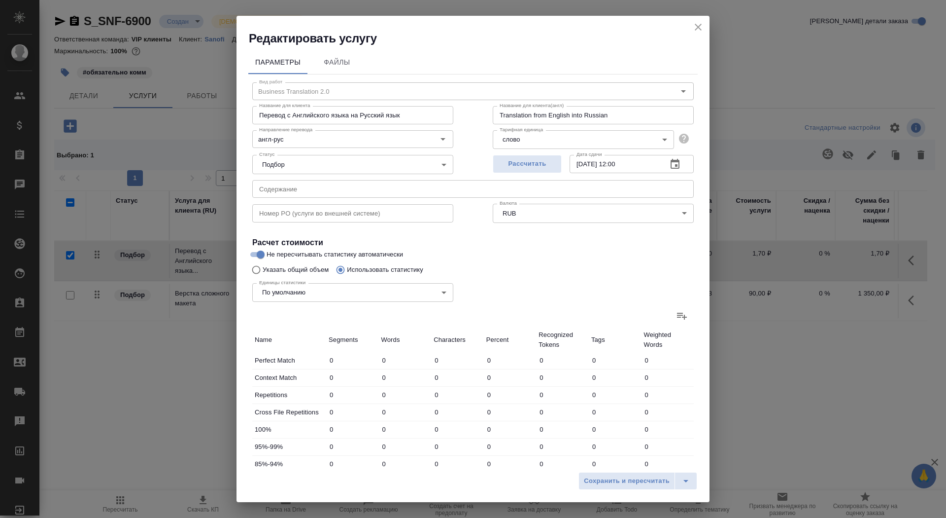
click at [673, 311] on label at bounding box center [682, 316] width 24 height 24
click at [0, 0] on input "file" at bounding box center [0, 0] width 0 height 0
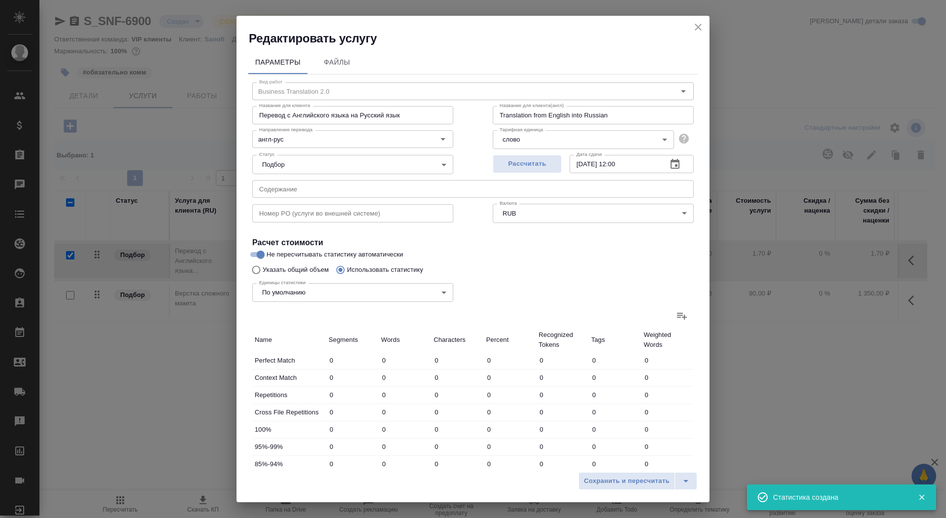
type input "138"
type input "2744"
type input "18825"
type input "3"
type input "40"
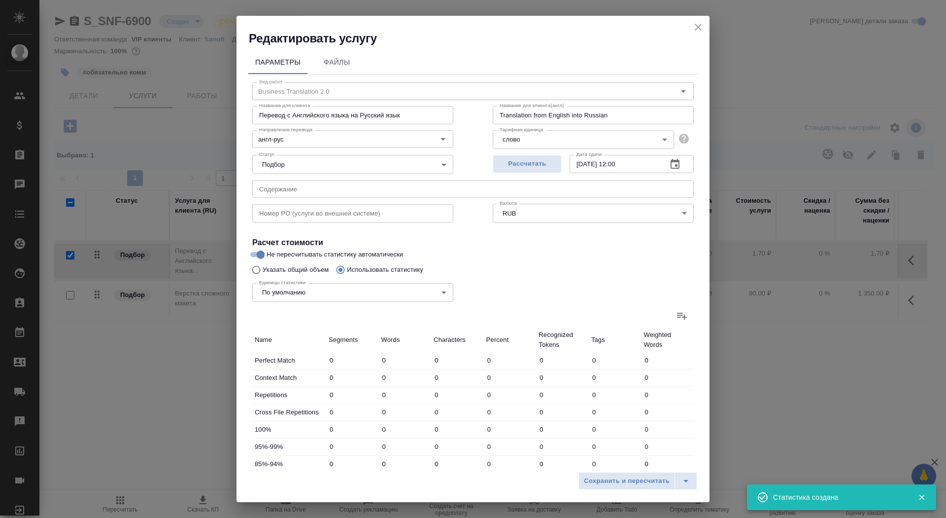
type input "267"
type input "24"
type input "324"
type input "2227"
type input "19"
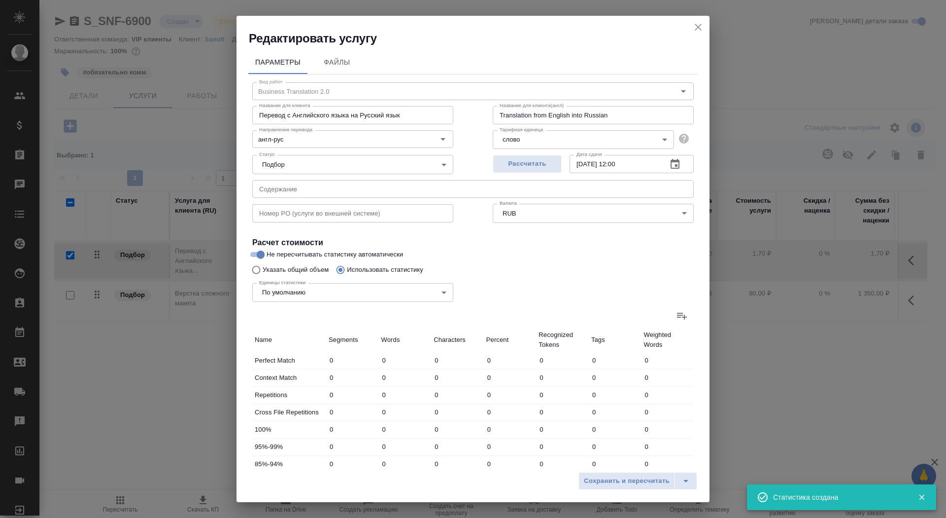
type input "453"
type input "3027"
type input "28"
type input "674"
type input "4493"
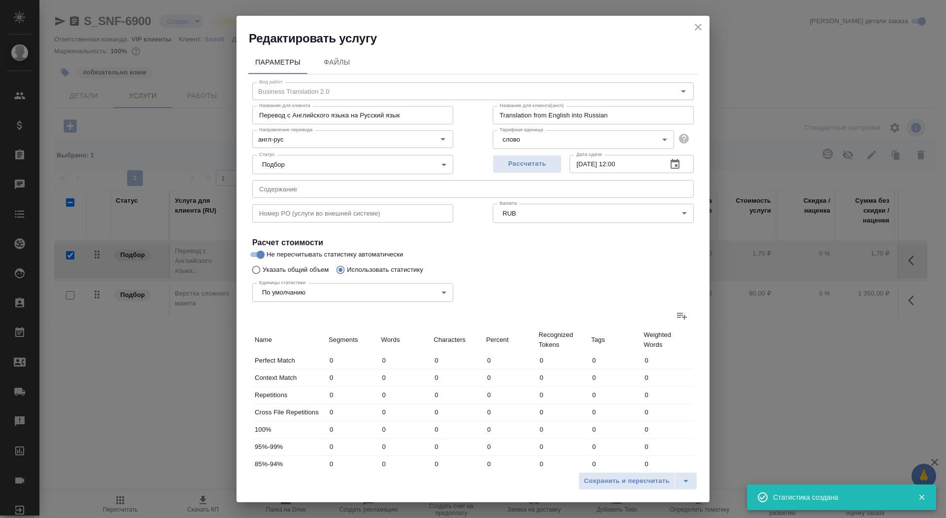
type input "16"
type input "324"
type input "2216"
type input "48"
type input "900"
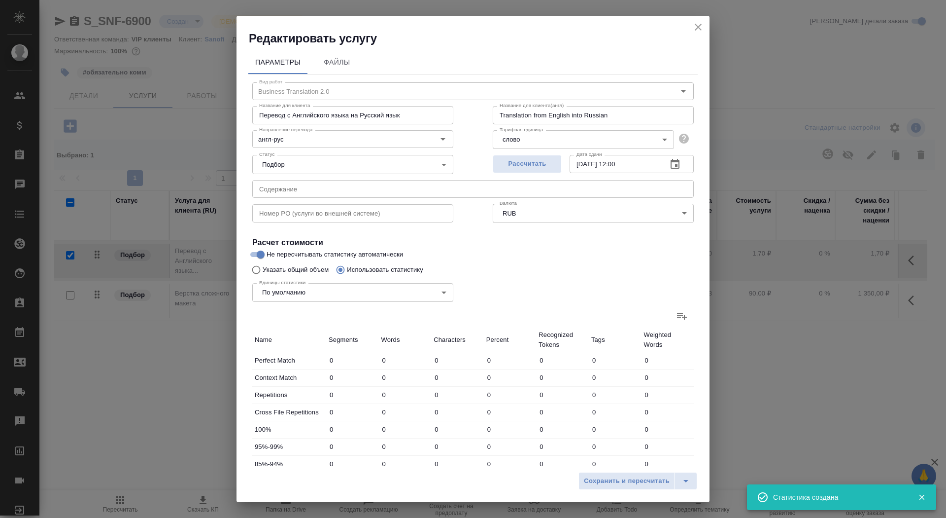
type input "5834"
type input "269"
type input "5415"
type input "36618"
type input "272"
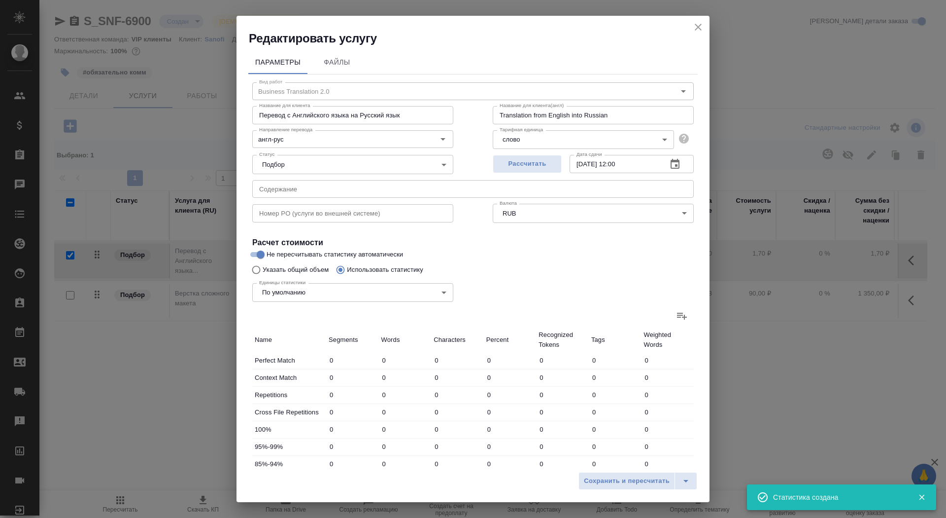
type input "5455"
type input "36885"
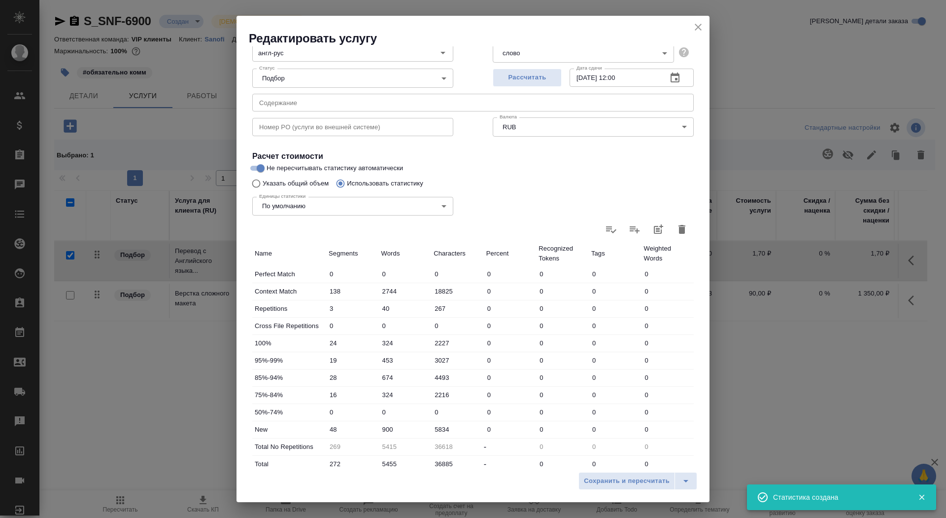
scroll to position [153, 0]
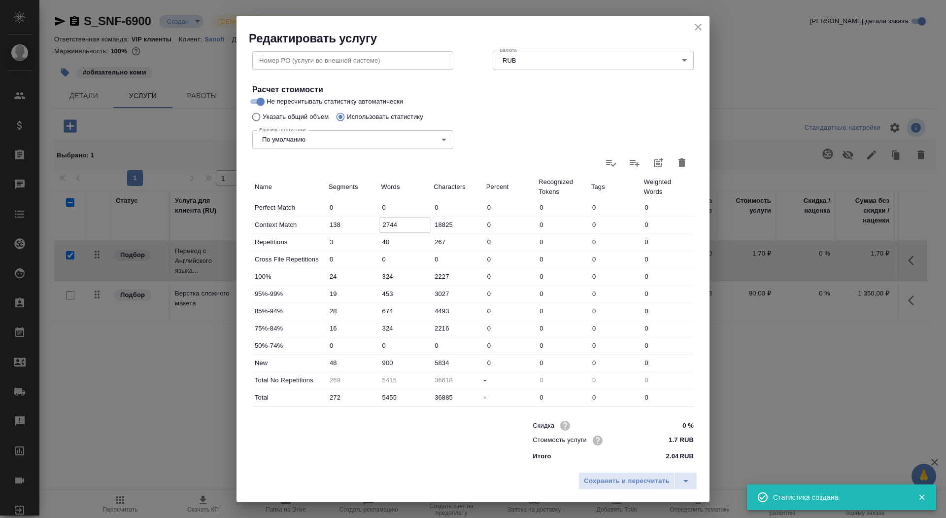
drag, startPoint x: 386, startPoint y: 224, endPoint x: 378, endPoint y: 223, distance: 7.9
click at [378, 223] on div "Context Match 138 2744 18825 0 0 0 0" at bounding box center [473, 224] width 442 height 17
type input "744"
click at [379, 364] on input "900" at bounding box center [405, 362] width 53 height 14
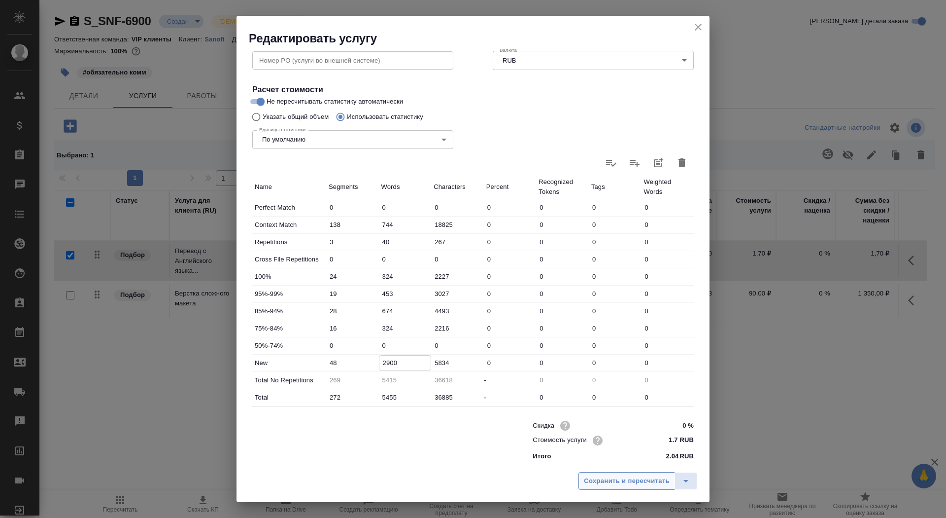
type input "2900"
click at [605, 476] on span "Сохранить и пересчитать" at bounding box center [627, 480] width 86 height 11
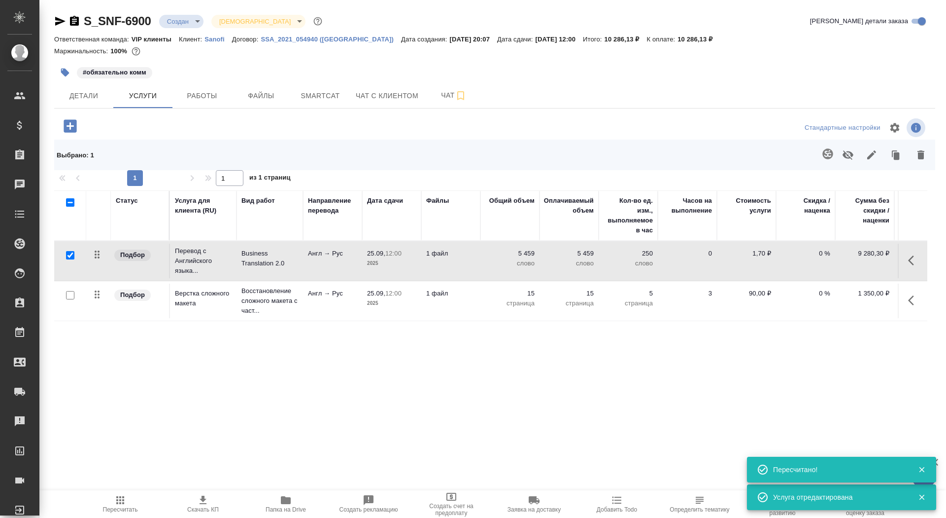
click at [208, 497] on icon "button" at bounding box center [203, 500] width 12 height 12
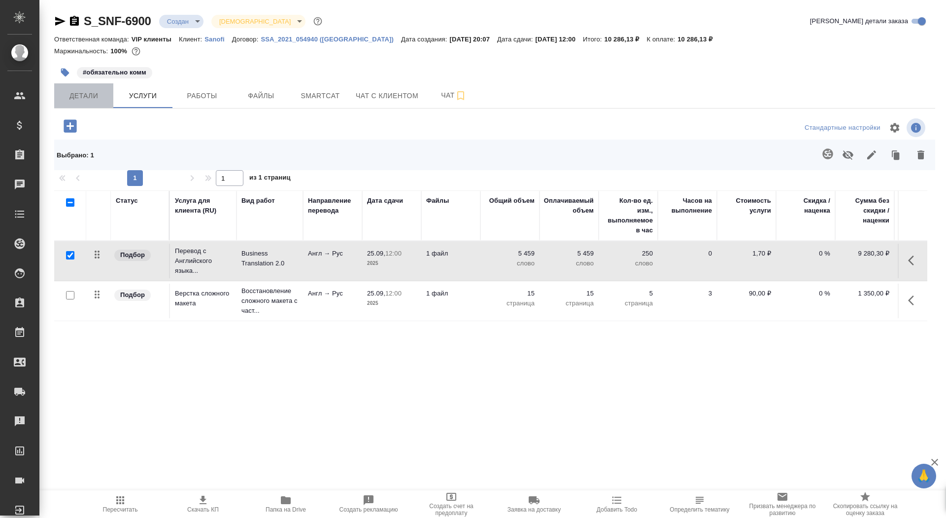
click at [98, 102] on button "Детали" at bounding box center [83, 95] width 59 height 25
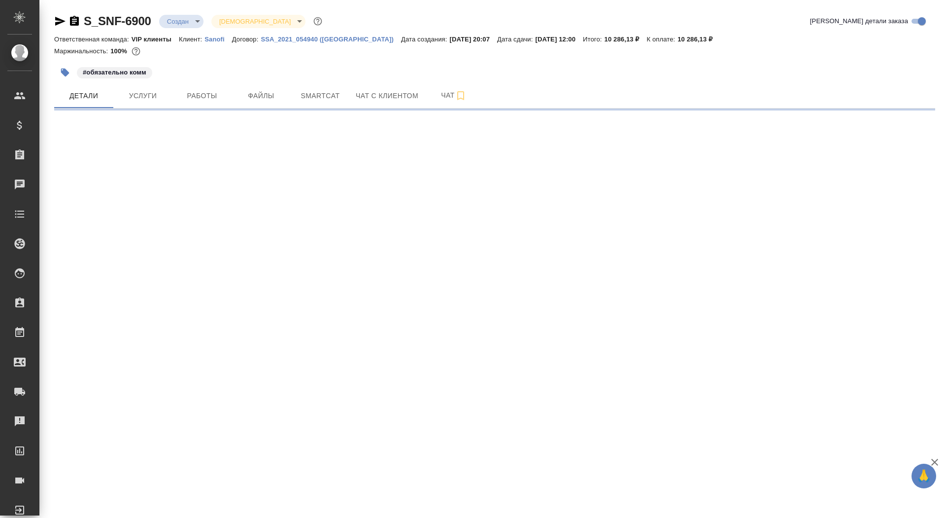
select select "RU"
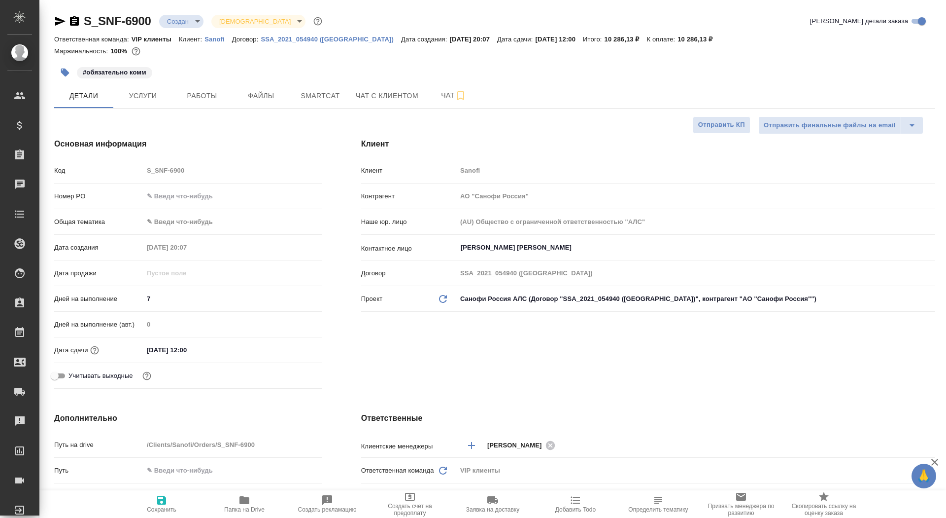
type textarea "x"
click at [173, 501] on span "Сохранить" at bounding box center [161, 503] width 71 height 19
type textarea "x"
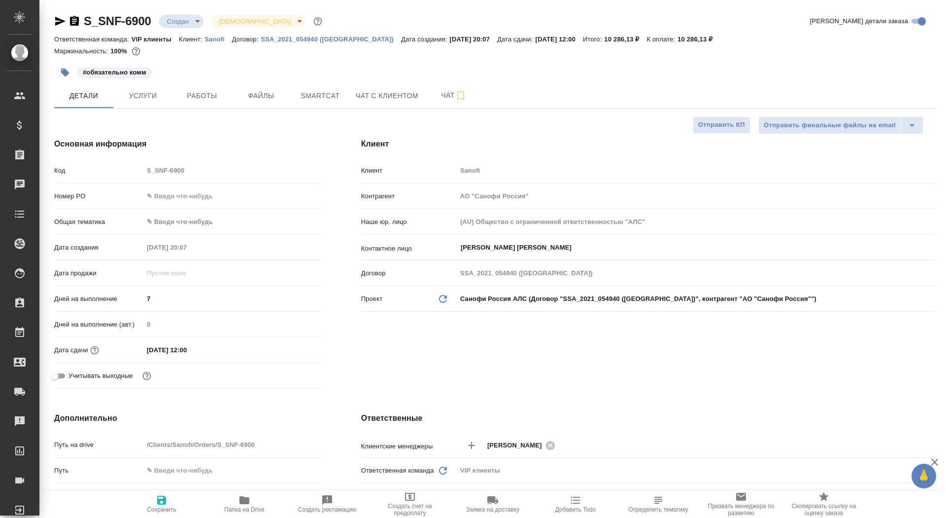
type textarea "x"
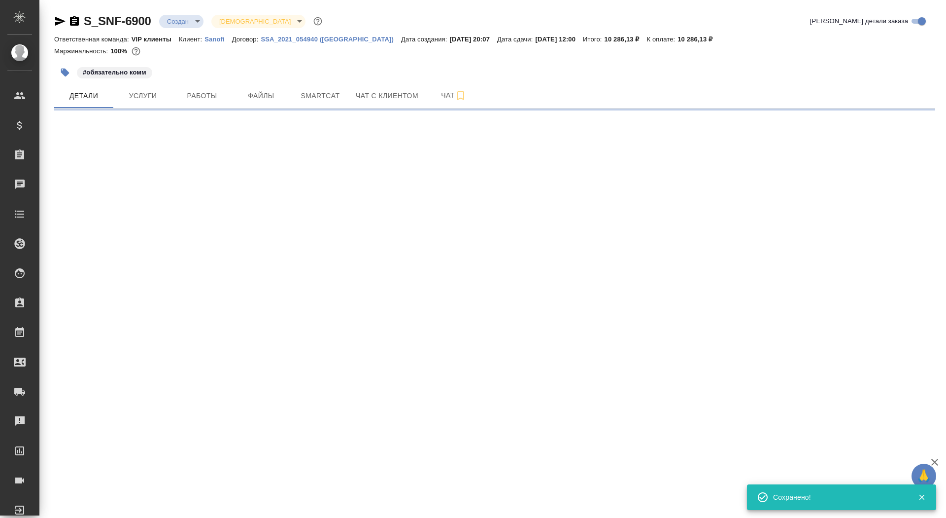
select select "RU"
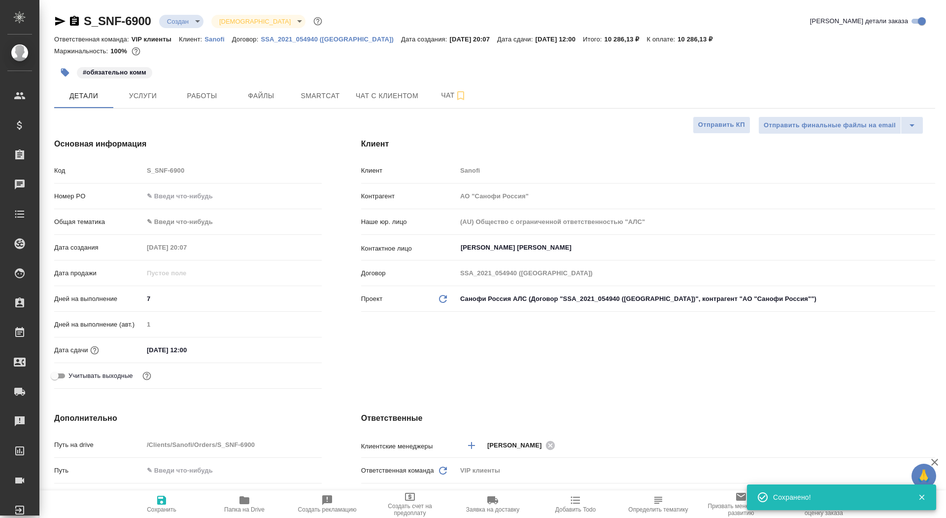
type textarea "x"
click at [718, 128] on span "Отправить КП" at bounding box center [721, 124] width 47 height 11
type textarea "x"
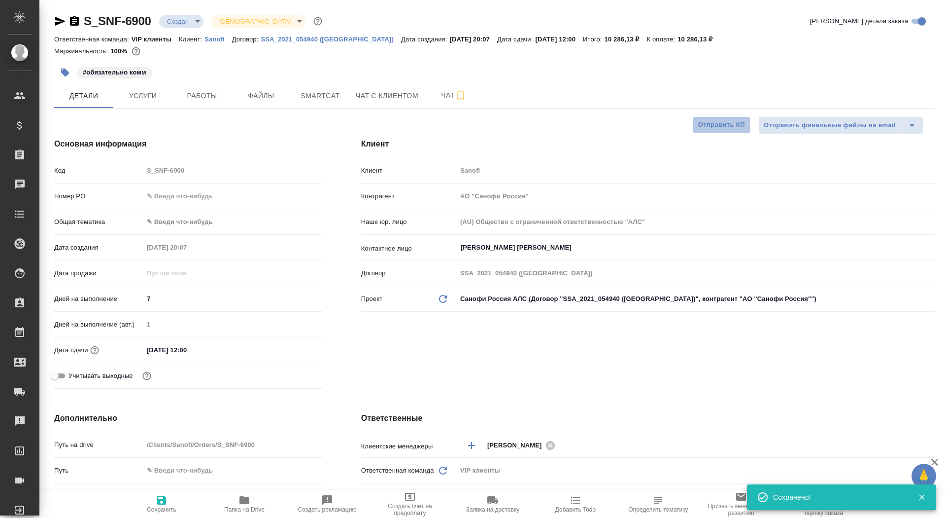
type textarea "x"
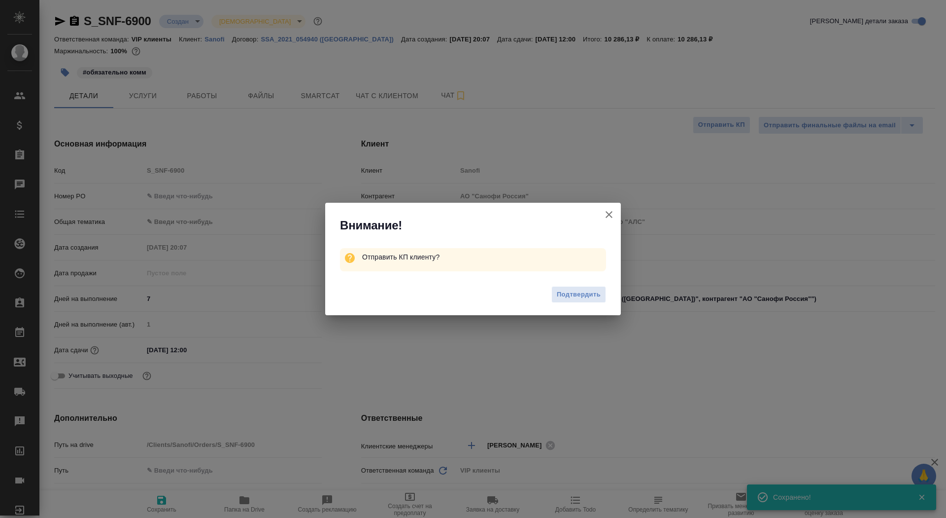
click at [568, 293] on span "Подтвердить" at bounding box center [579, 294] width 44 height 11
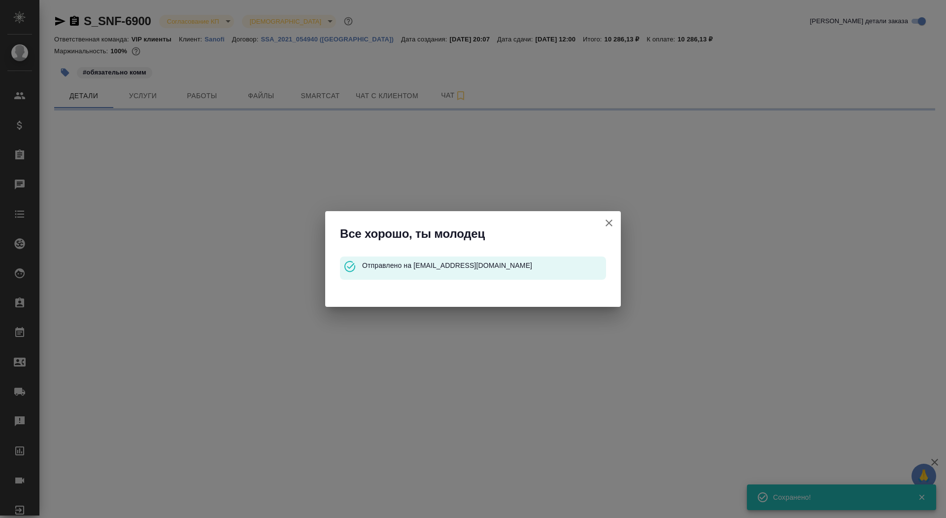
select select "RU"
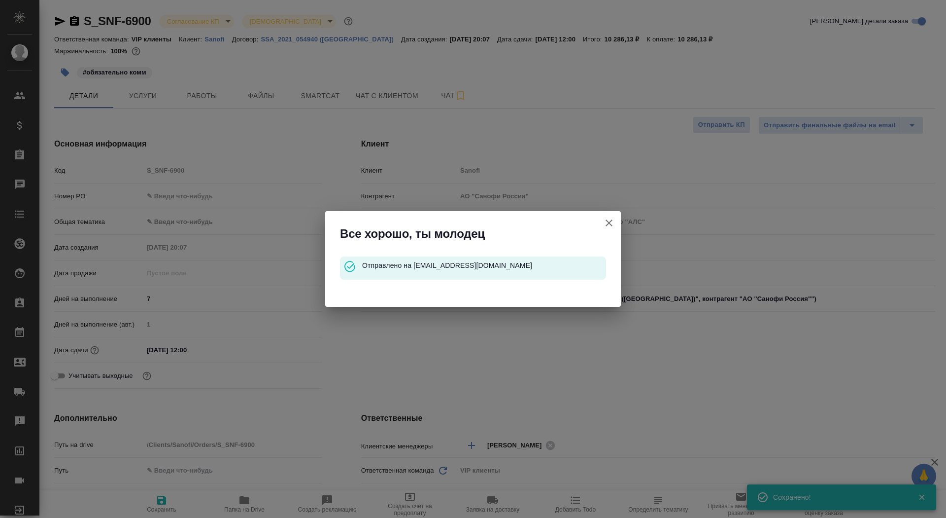
type textarea "x"
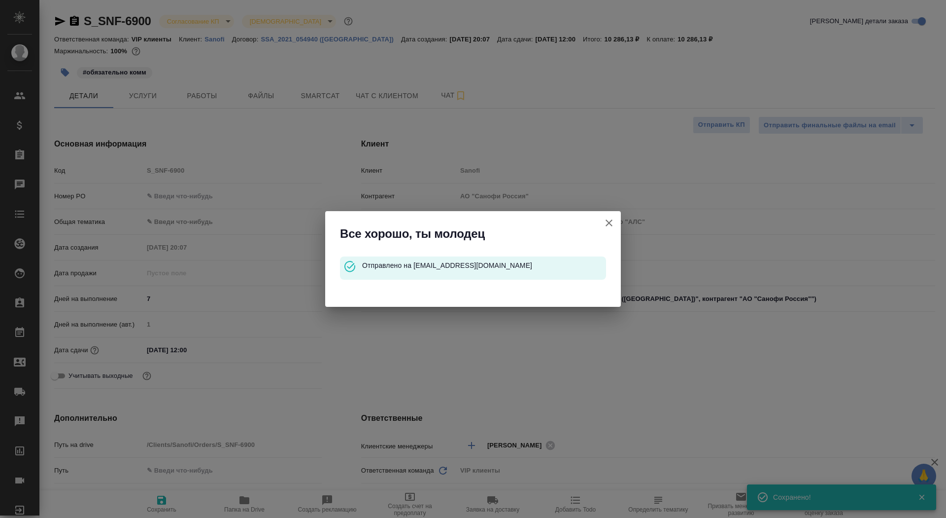
type textarea "x"
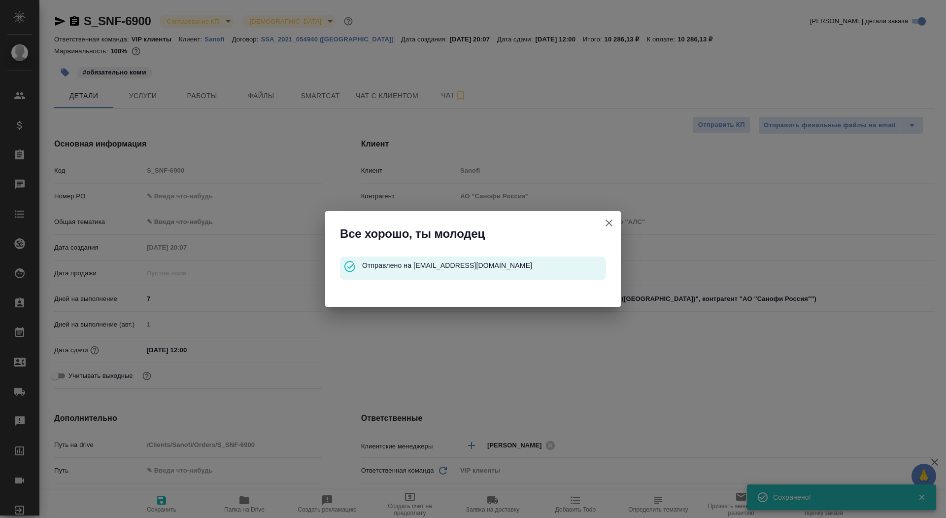
type textarea "x"
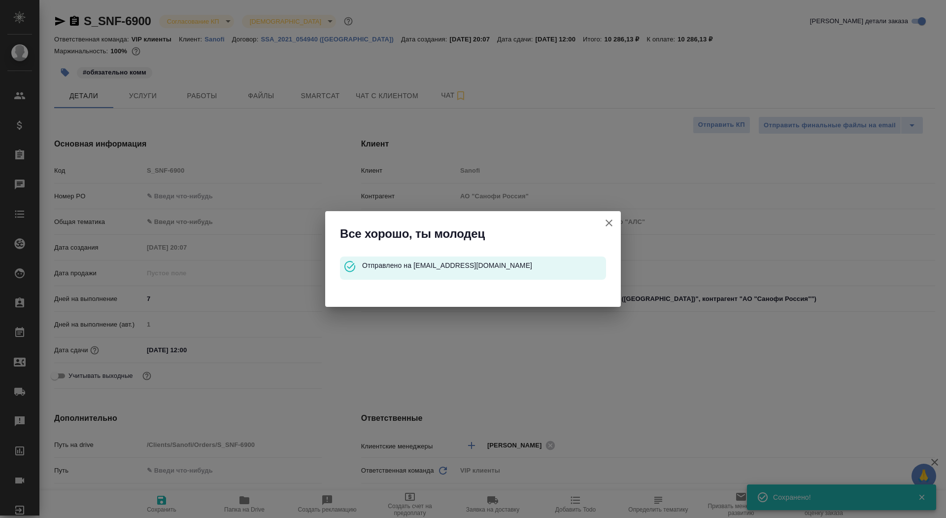
type textarea "x"
click at [606, 221] on icon "button" at bounding box center [609, 223] width 12 height 12
type textarea "x"
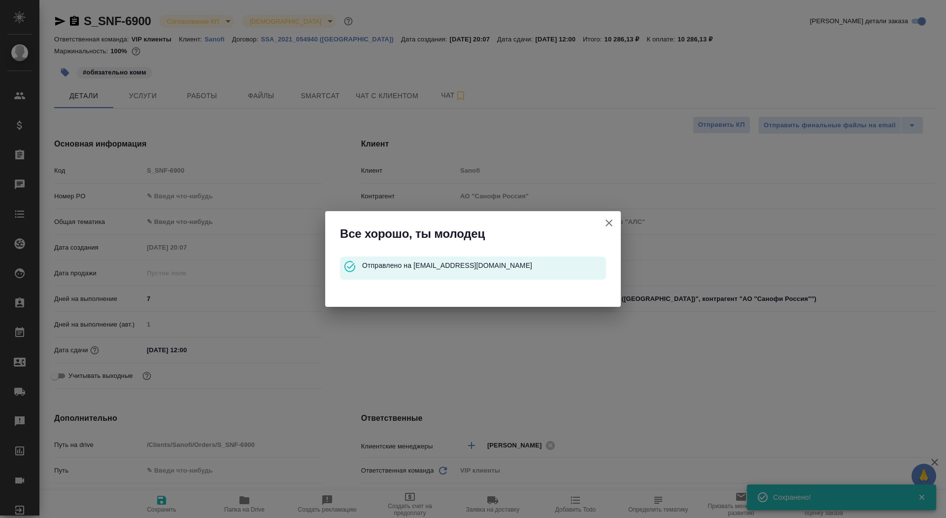
type textarea "x"
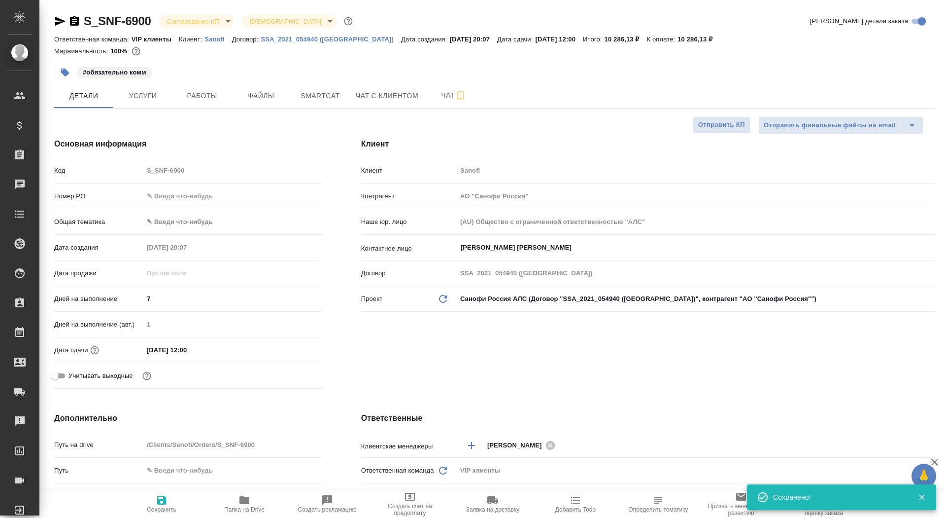
type textarea "x"
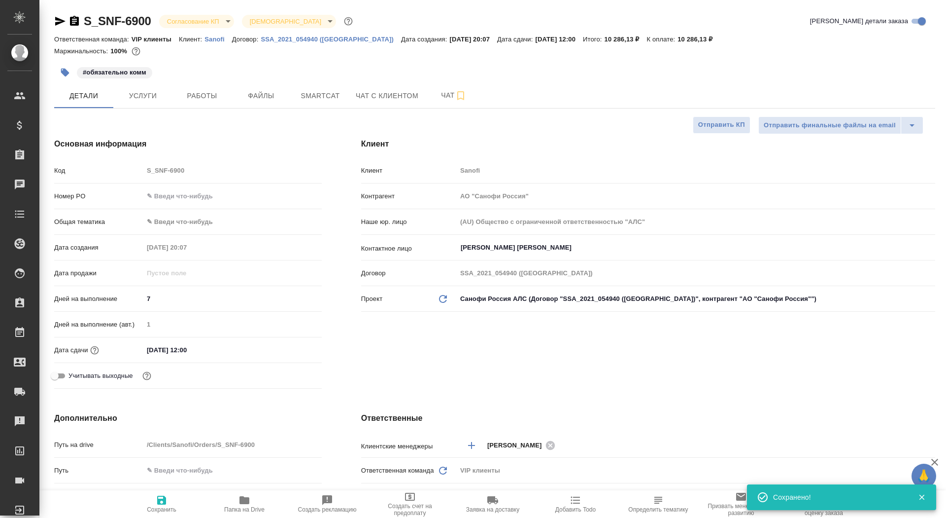
type textarea "x"
click at [431, 98] on button "Чат" at bounding box center [453, 95] width 59 height 25
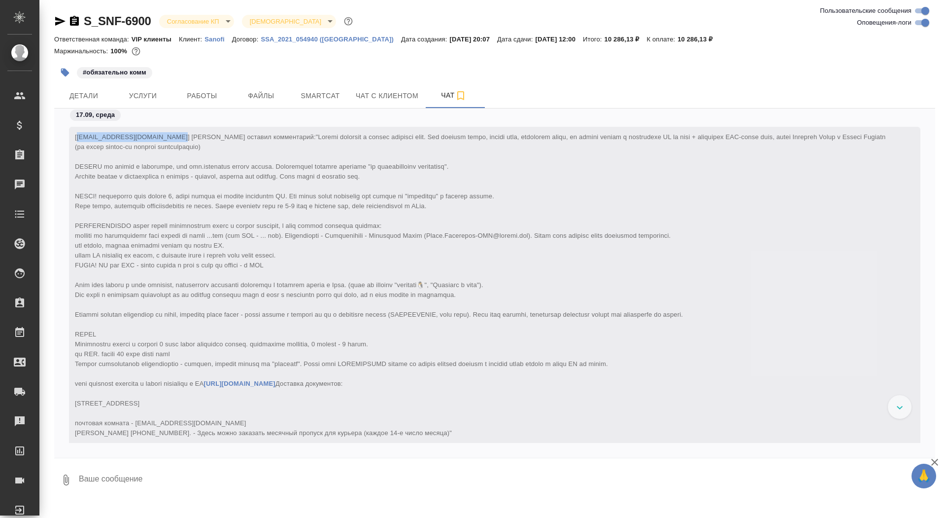
drag, startPoint x: 77, startPoint y: 138, endPoint x: 171, endPoint y: 136, distance: 93.7
click at [171, 136] on span "[mariya.belousova2@sanofi.com] Клиент оставил комментарий: https://disk.yandex.…" at bounding box center [481, 284] width 813 height 303
copy span "mariya.belousova2@sanofi.com"
click at [74, 30] on div "S_SNF-6900 Согласование КП kpNegotiation Святая троица holyTrinity" at bounding box center [494, 23] width 881 height 20
click at [73, 23] on icon "button" at bounding box center [75, 21] width 12 height 12
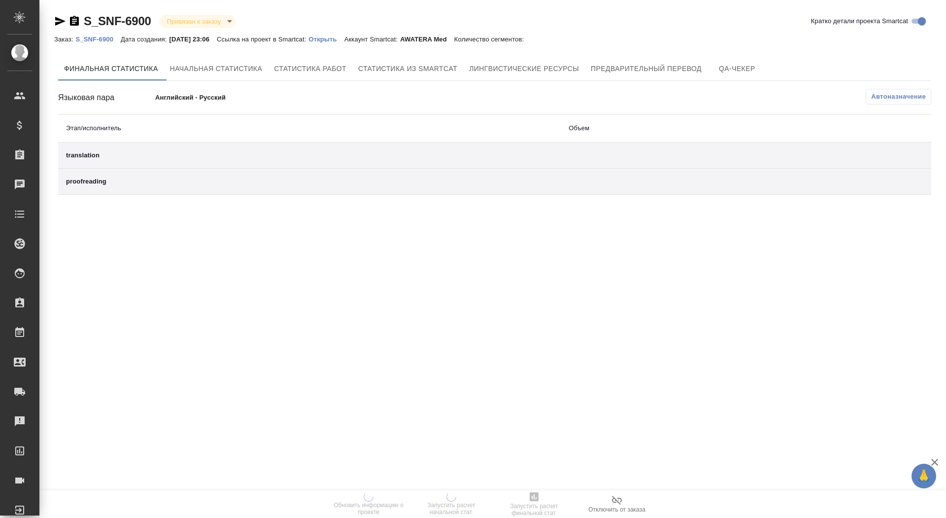
click at [336, 38] on p "Открыть" at bounding box center [326, 38] width 35 height 7
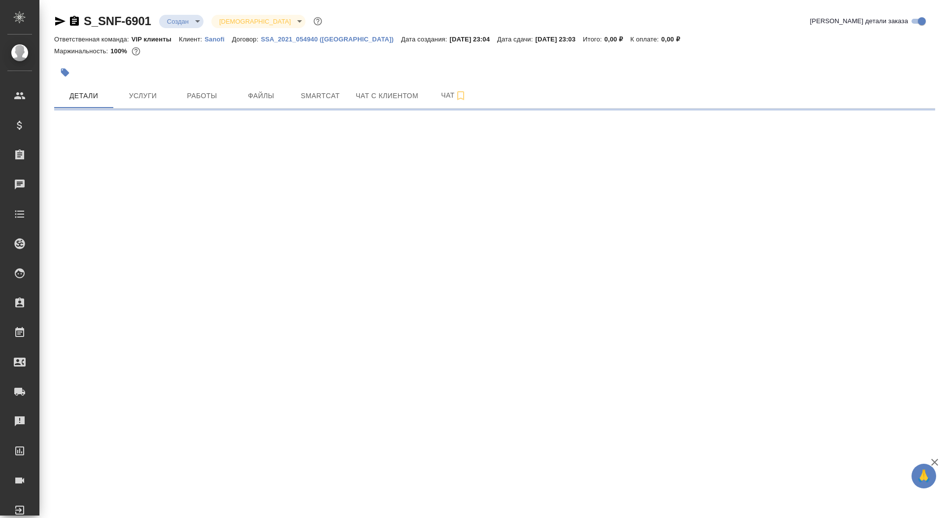
select select "RU"
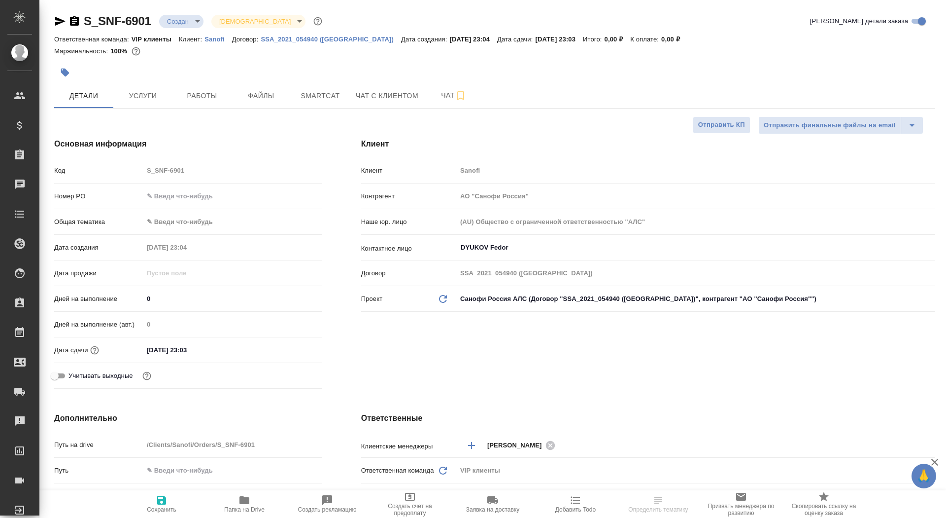
type textarea "x"
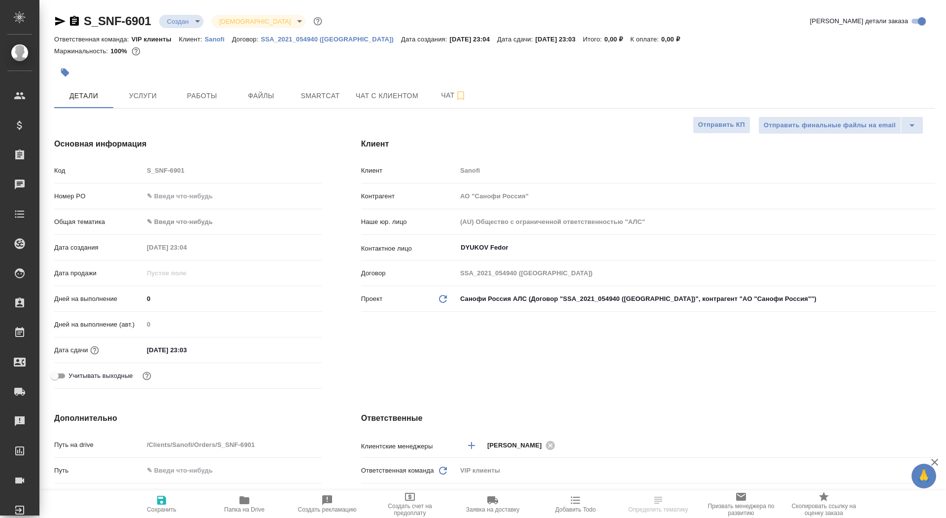
type textarea "x"
drag, startPoint x: 161, startPoint y: 299, endPoint x: 138, endPoint y: 299, distance: 23.2
click at [138, 299] on div "Дней на выполнение 0" at bounding box center [188, 298] width 268 height 17
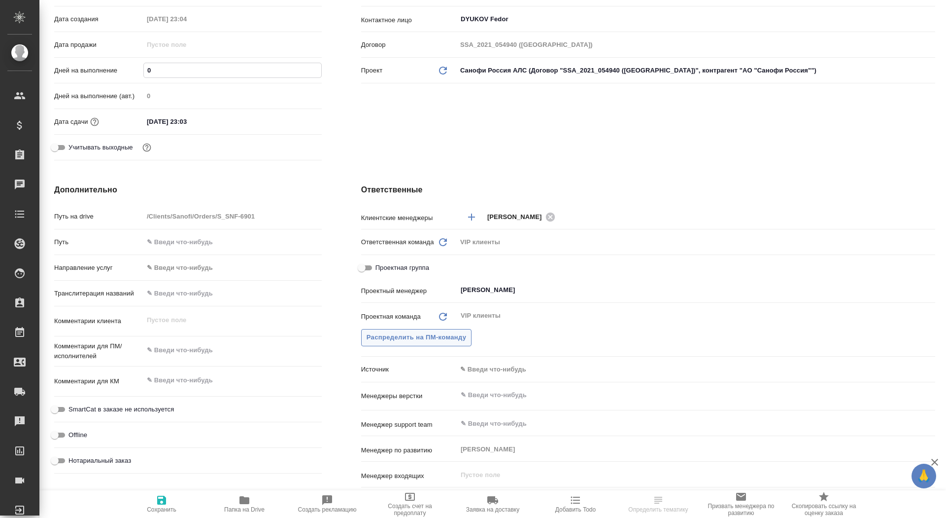
scroll to position [235, 0]
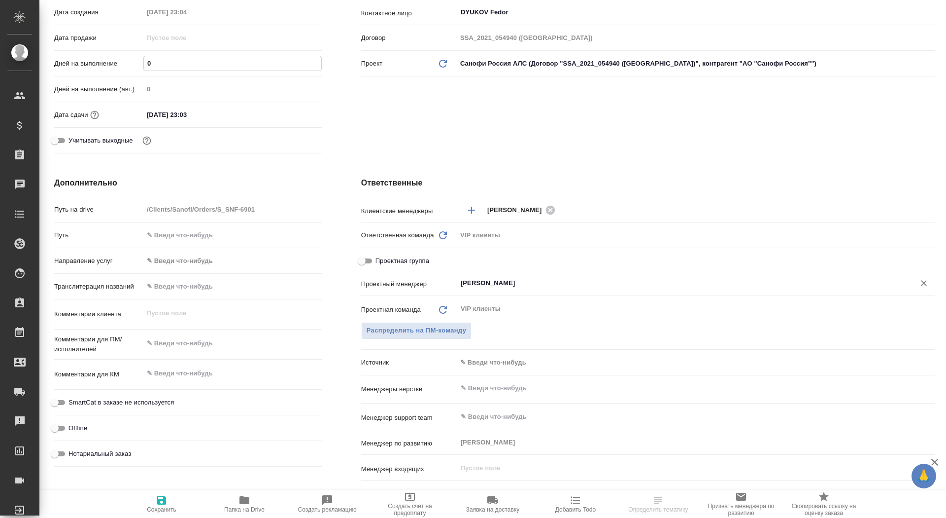
click at [480, 287] on input "Сайдашева Диляра" at bounding box center [680, 283] width 440 height 12
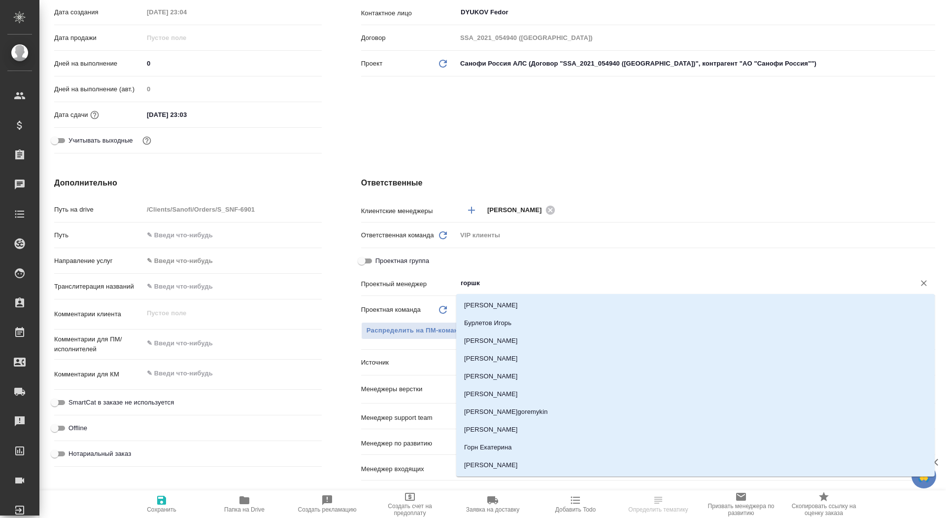
type input "горшко"
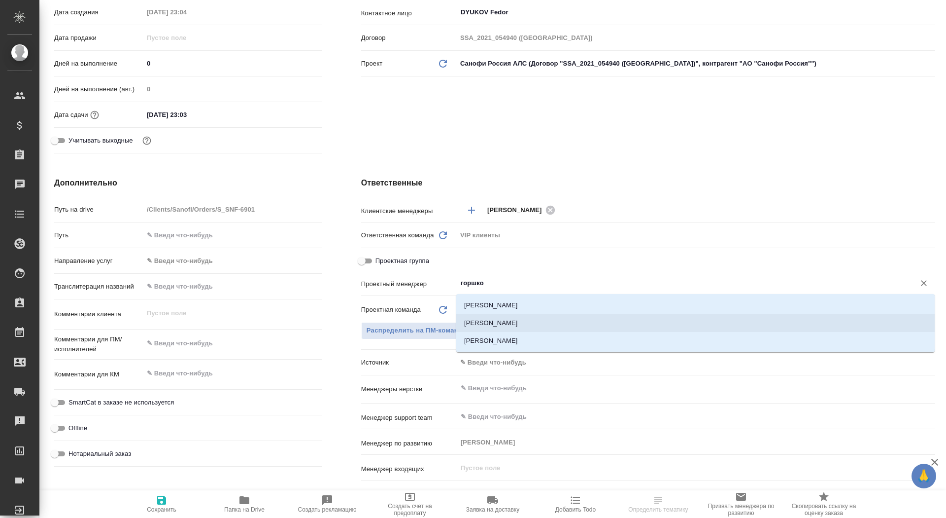
click at [494, 320] on li "Горшкова Валентина" at bounding box center [695, 323] width 479 height 18
type textarea "x"
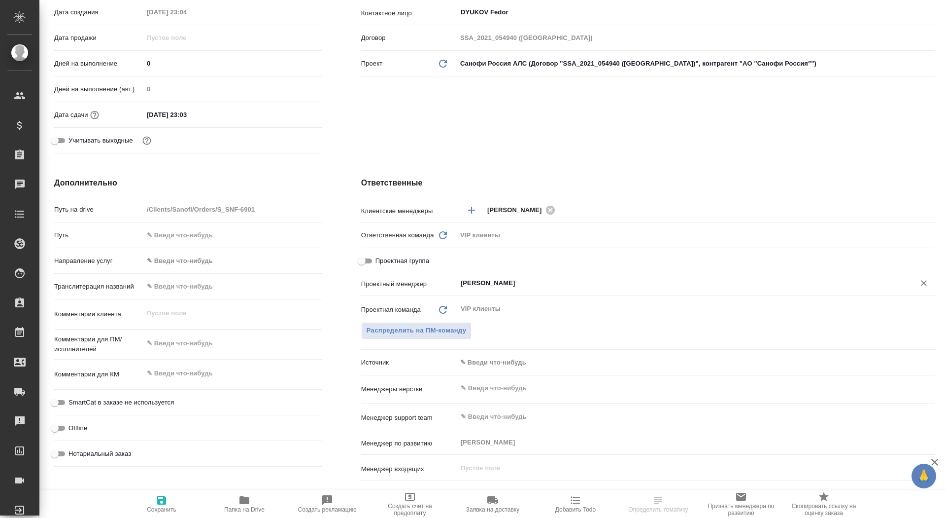
type input "Горшкова Валентина"
click at [154, 508] on span "Сохранить" at bounding box center [162, 509] width 30 height 7
type textarea "x"
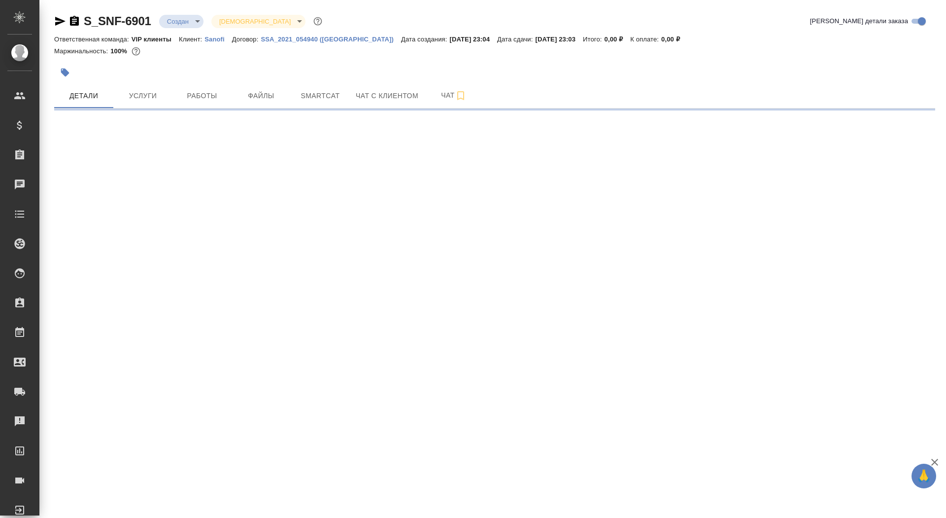
scroll to position [0, 0]
select select "RU"
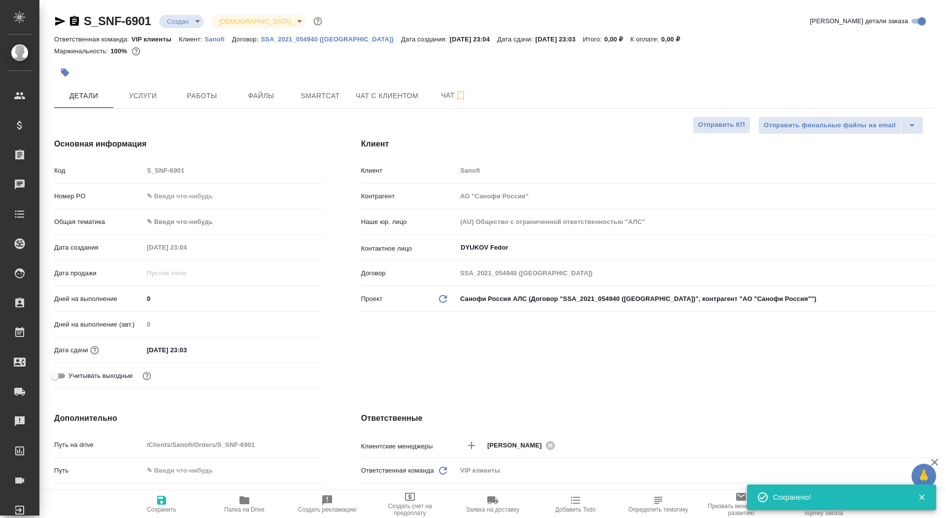
type textarea "x"
click at [245, 502] on icon "button" at bounding box center [245, 500] width 10 height 8
type textarea "x"
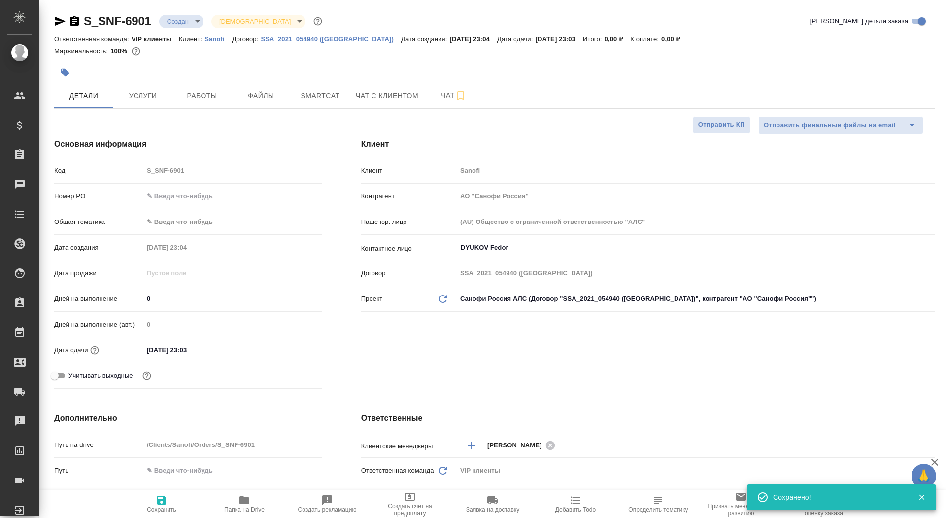
type textarea "x"
type input "Горшкова Валентина"
type textarea "x"
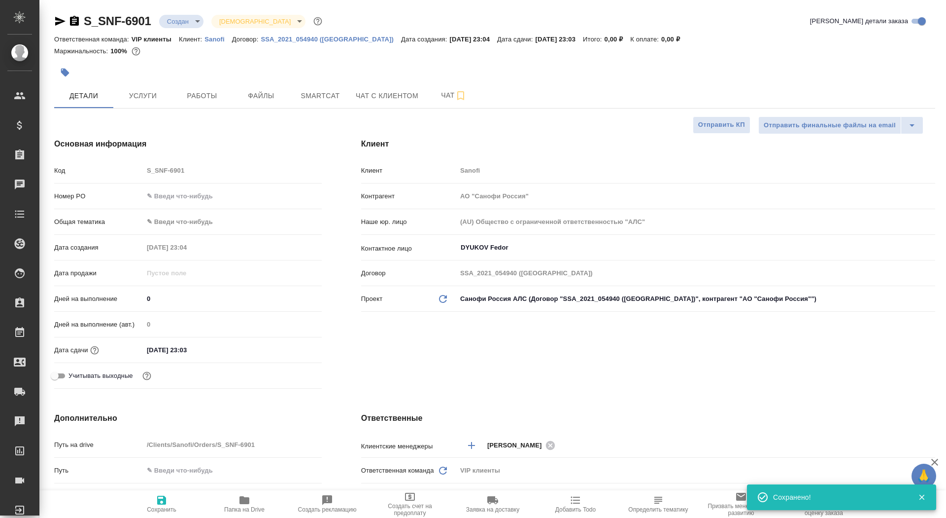
type textarea "x"
click at [71, 24] on icon "button" at bounding box center [74, 21] width 9 height 10
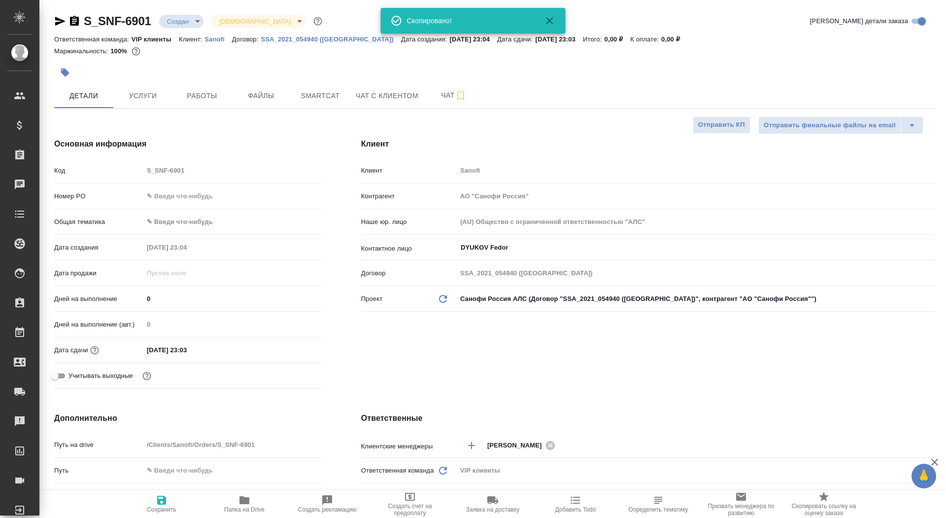
type textarea "x"
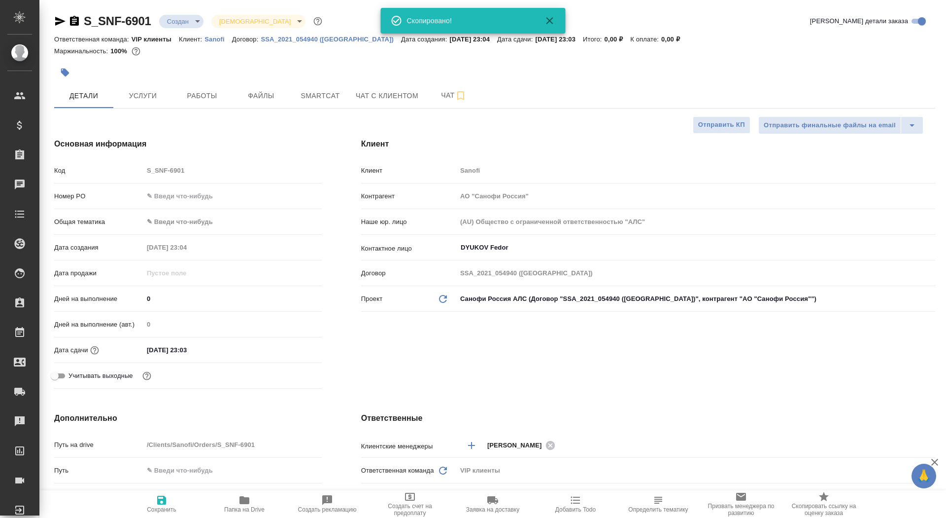
type textarea "x"
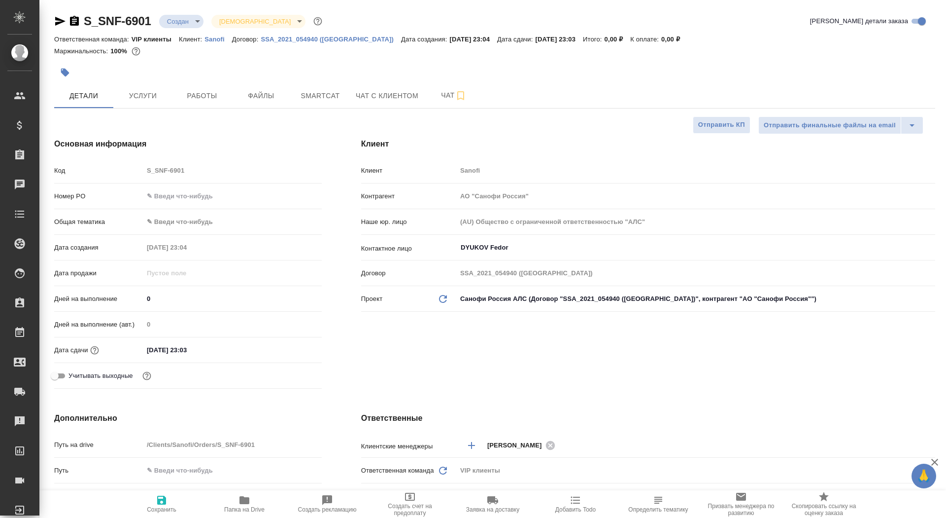
type textarea "x"
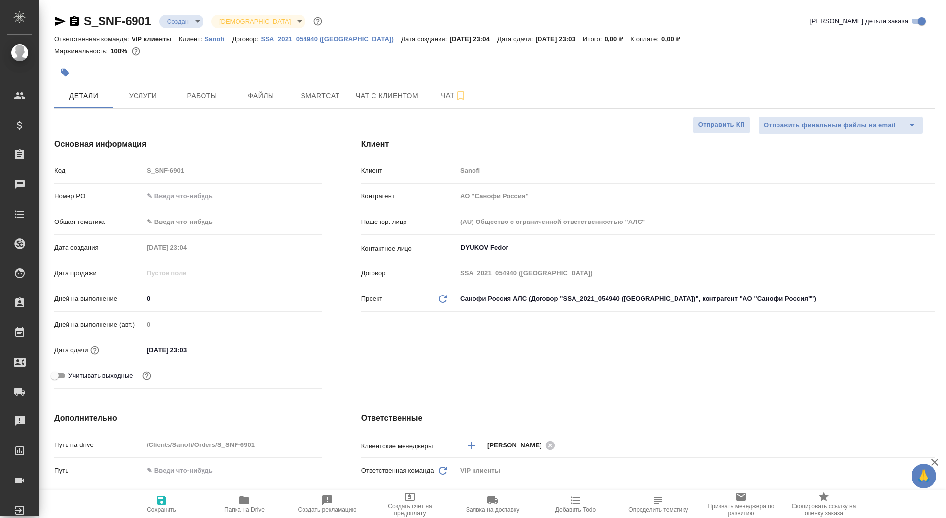
type textarea "x"
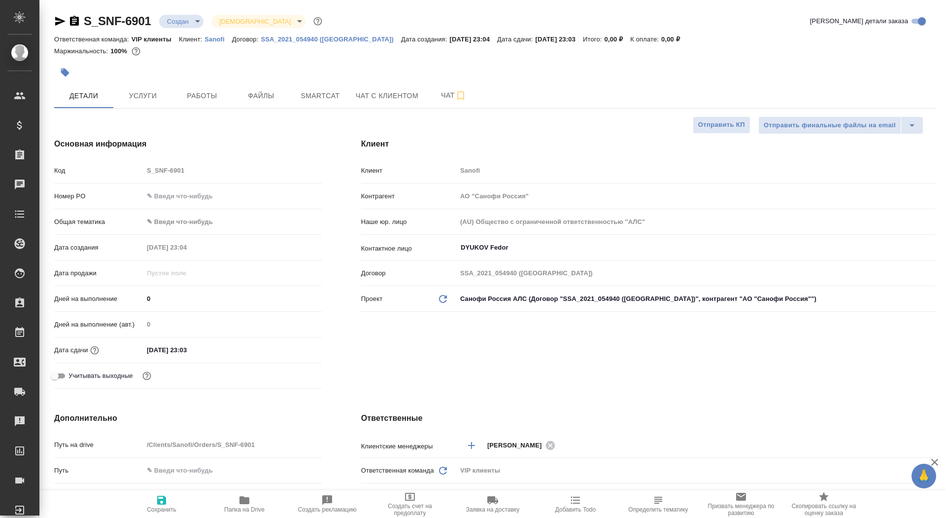
type textarea "x"
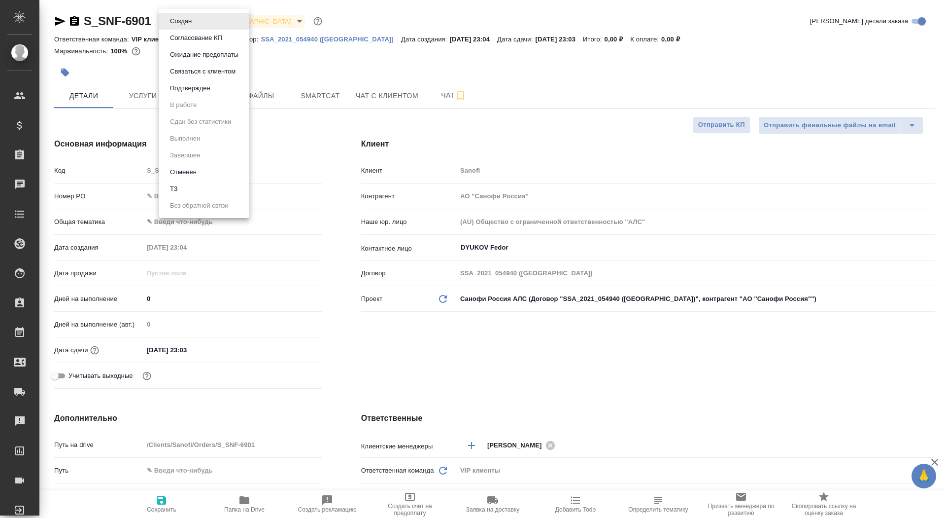
click at [189, 19] on body "🙏 .cls-1 fill:#fff; AWATERA Saydasheva Dilyara Клиенты Спецификации Заказы 0 Ча…" at bounding box center [473, 259] width 946 height 518
click at [195, 194] on li "ТЗ" at bounding box center [204, 188] width 90 height 17
type textarea "x"
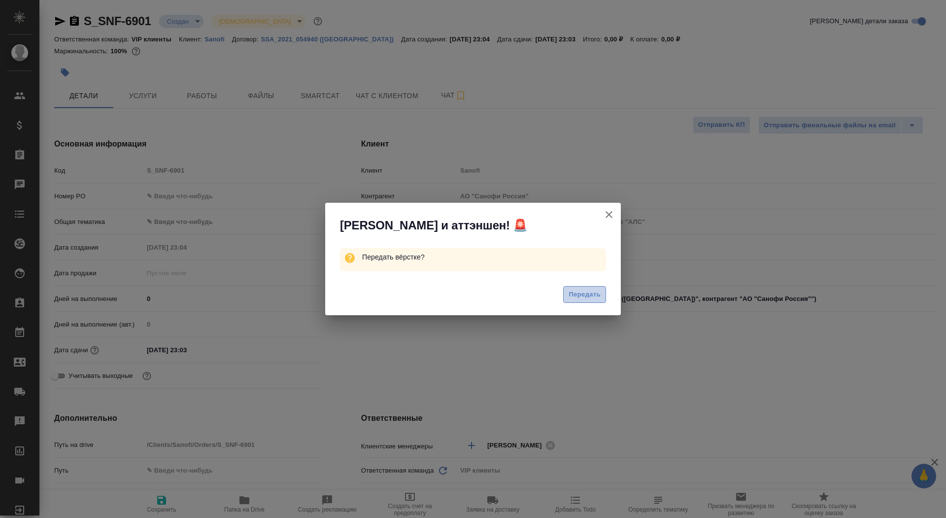
click at [574, 299] on span "Передать" at bounding box center [585, 294] width 32 height 11
type textarea "x"
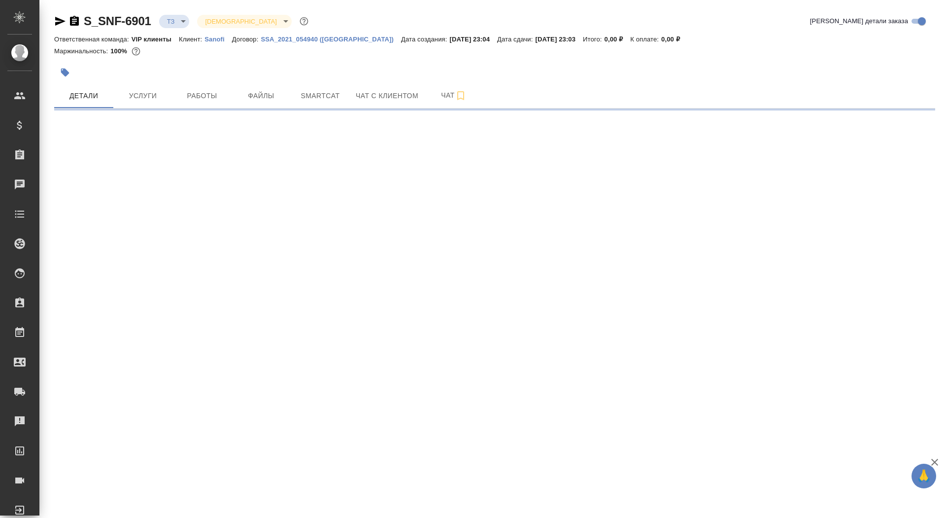
select select "RU"
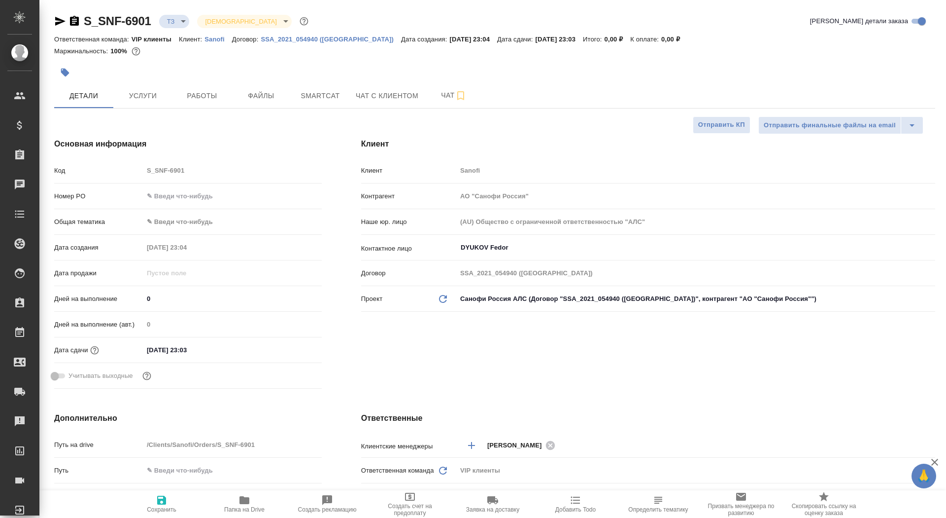
type textarea "x"
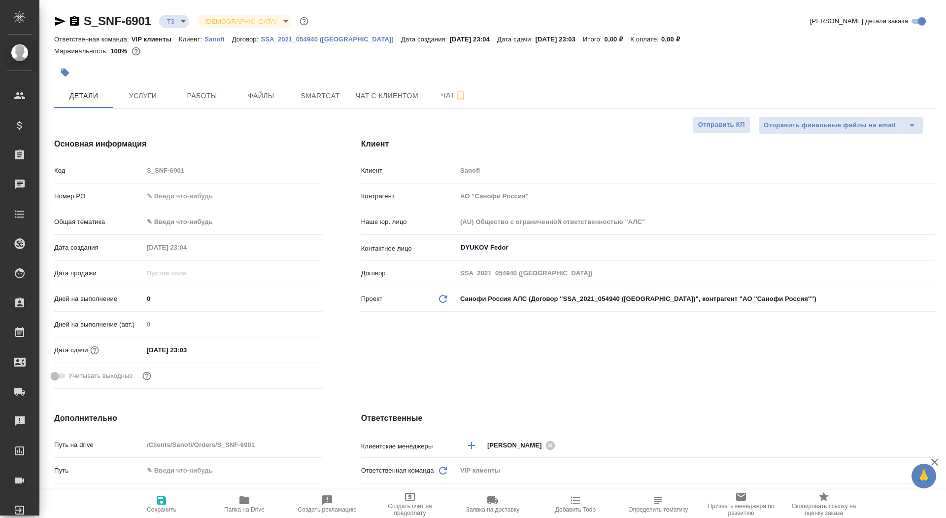
type textarea "x"
click at [172, 98] on button "Услуги" at bounding box center [142, 95] width 59 height 25
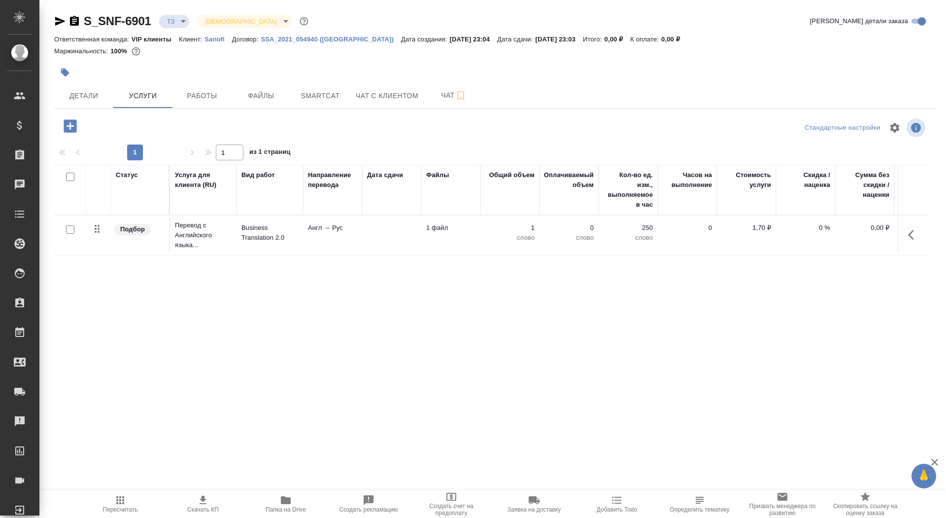
click at [66, 232] on input "checkbox" at bounding box center [70, 229] width 8 height 8
checkbox input "true"
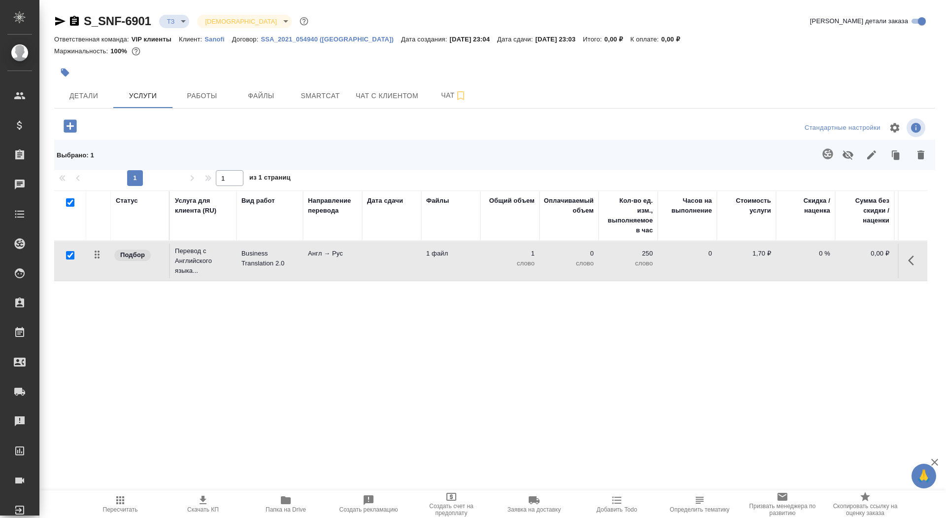
click at [833, 164] on span at bounding box center [826, 155] width 20 height 26
click at [831, 158] on icon "button" at bounding box center [828, 154] width 12 height 12
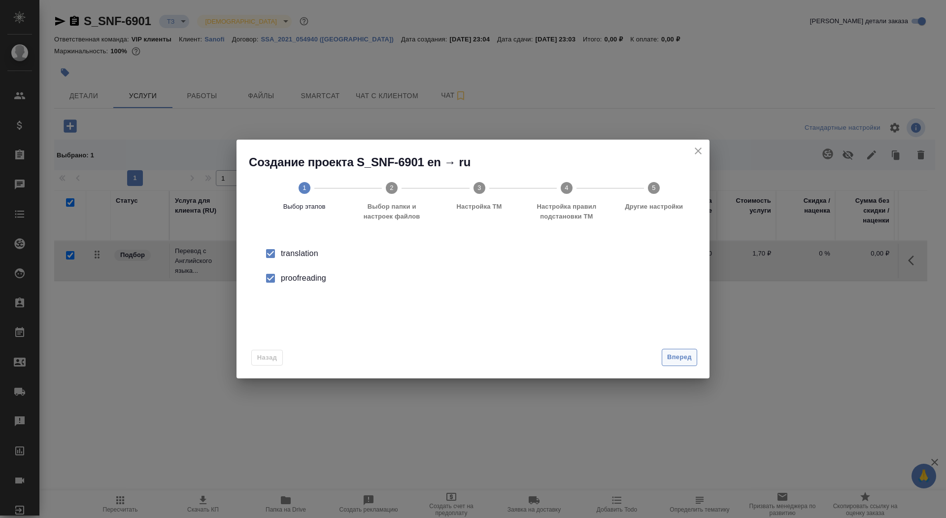
click at [672, 358] on span "Вперед" at bounding box center [679, 356] width 25 height 11
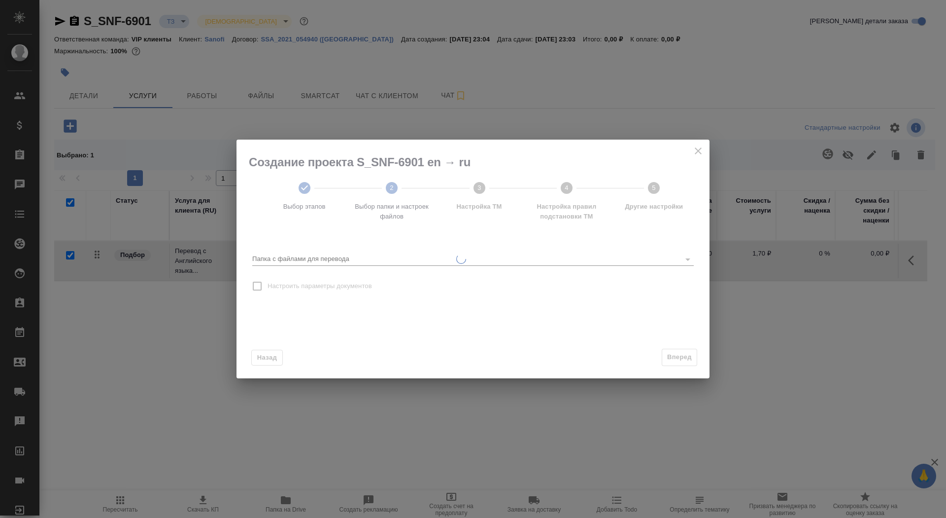
click at [553, 260] on input "Папка с файлами для перевода" at bounding box center [463, 259] width 423 height 12
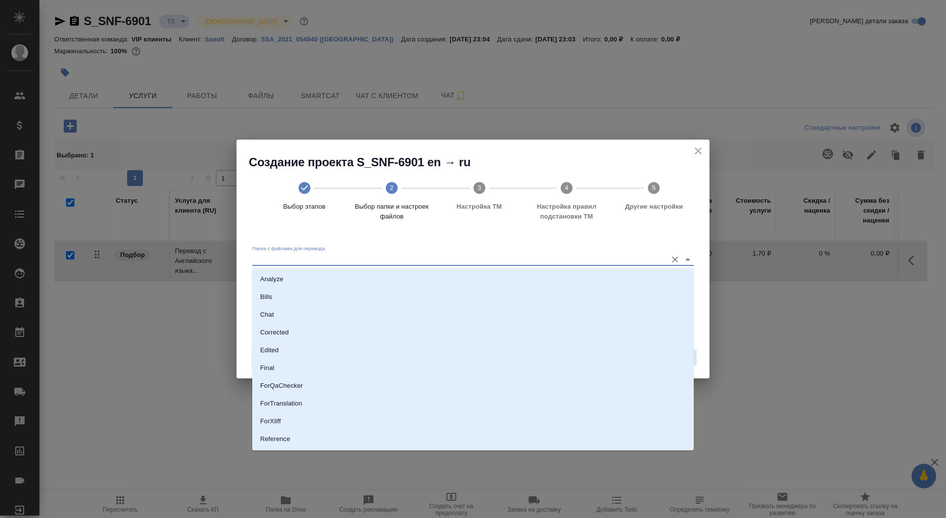
click at [526, 260] on input "Папка с файлами для перевода" at bounding box center [457, 259] width 410 height 12
click at [444, 409] on li "Source" at bounding box center [473, 405] width 442 height 18
type input "Source"
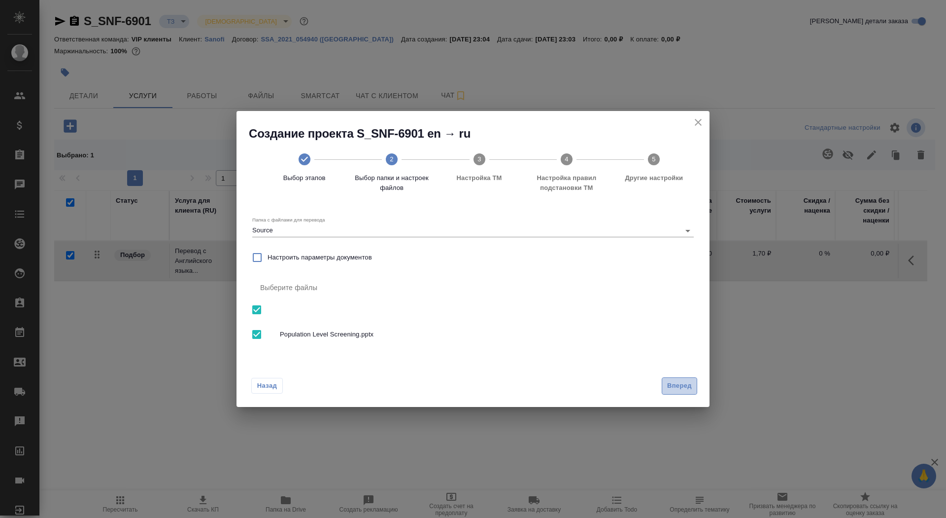
click at [687, 386] on span "Вперед" at bounding box center [679, 385] width 25 height 11
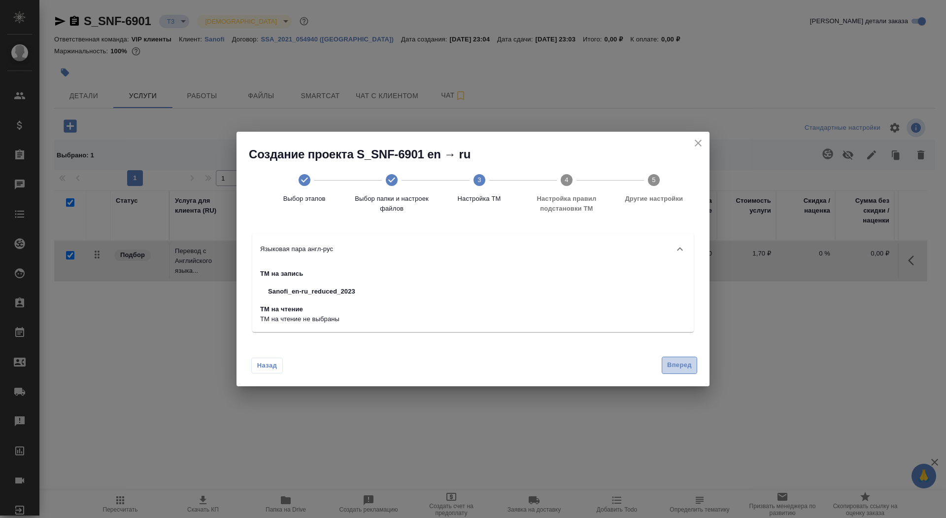
click at [681, 367] on span "Вперед" at bounding box center [679, 364] width 25 height 11
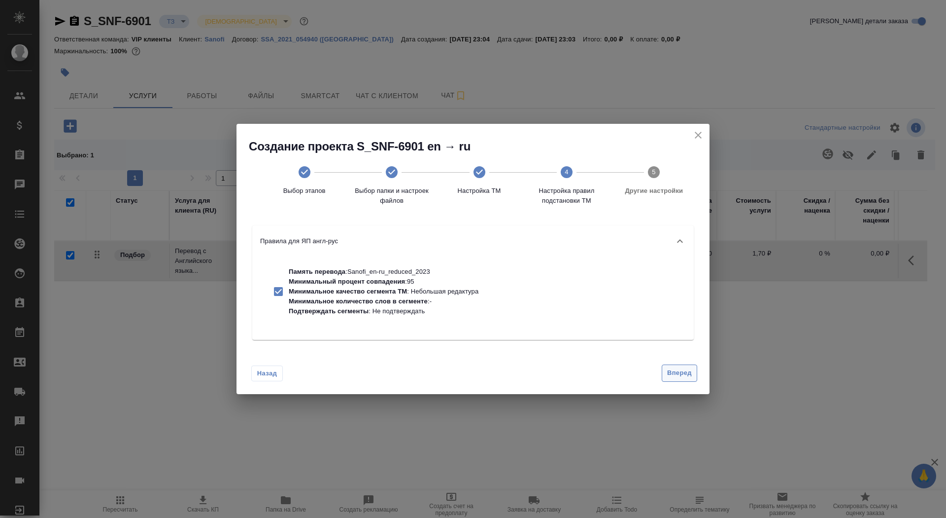
click at [681, 370] on span "Вперед" at bounding box center [679, 372] width 25 height 11
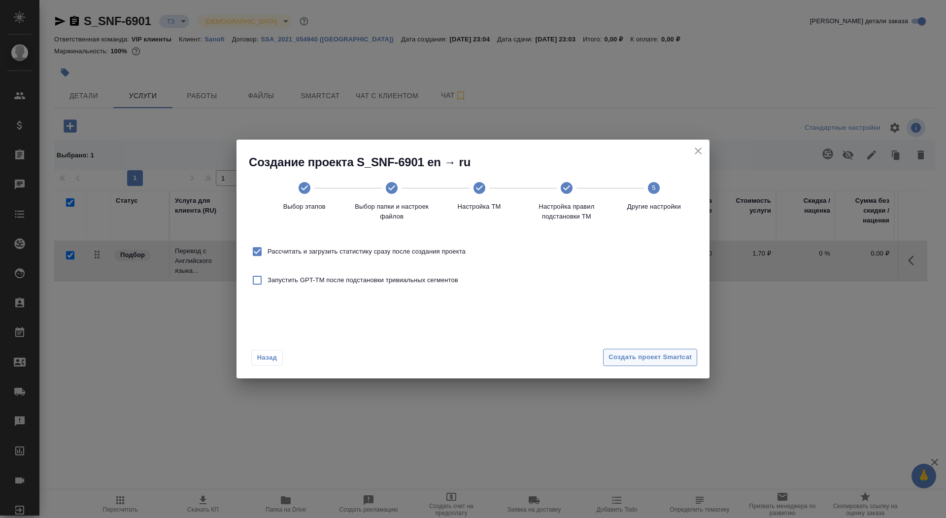
click at [677, 362] on span "Создать проект Smartcat" at bounding box center [650, 356] width 83 height 11
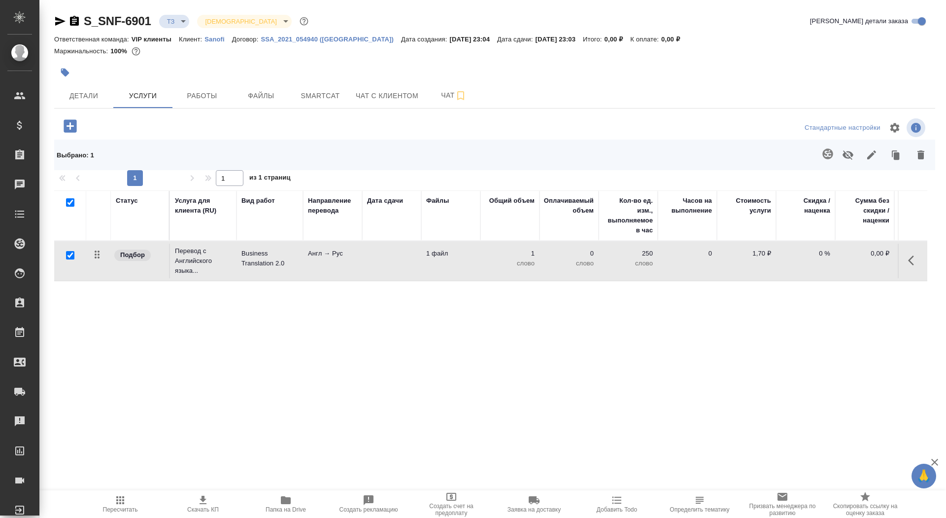
click at [67, 21] on div at bounding box center [67, 21] width 26 height 12
click at [77, 23] on icon "button" at bounding box center [74, 21] width 9 height 10
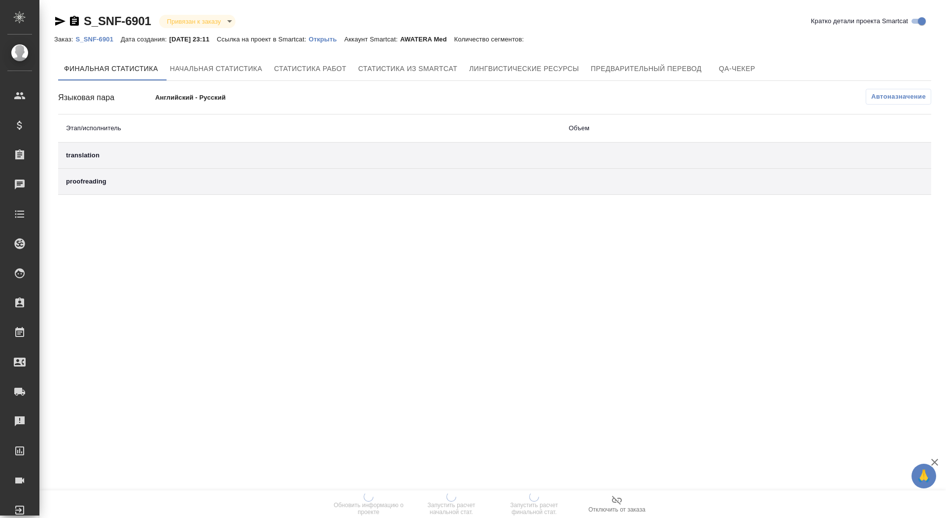
click at [341, 39] on p "Открыть" at bounding box center [326, 38] width 35 height 7
